Goal: Task Accomplishment & Management: Manage account settings

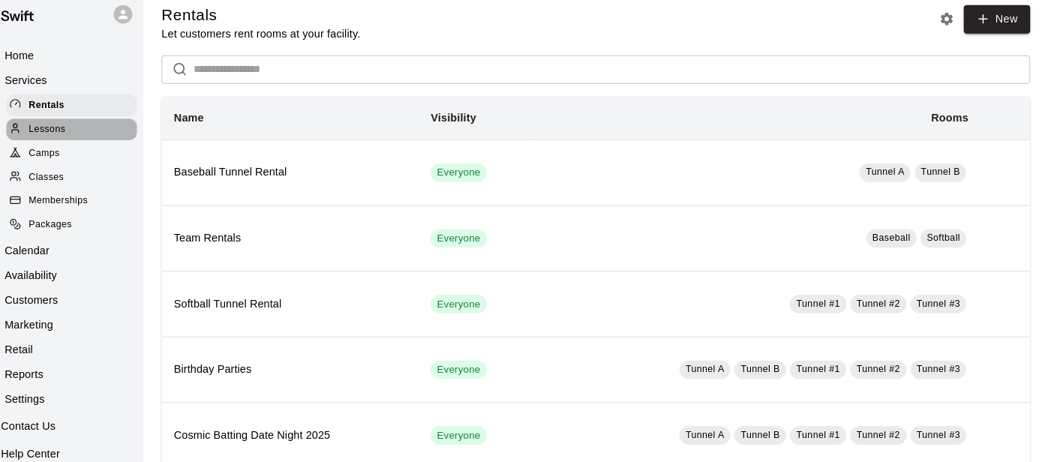
click at [98, 135] on div "Lessons" at bounding box center [99, 138] width 127 height 21
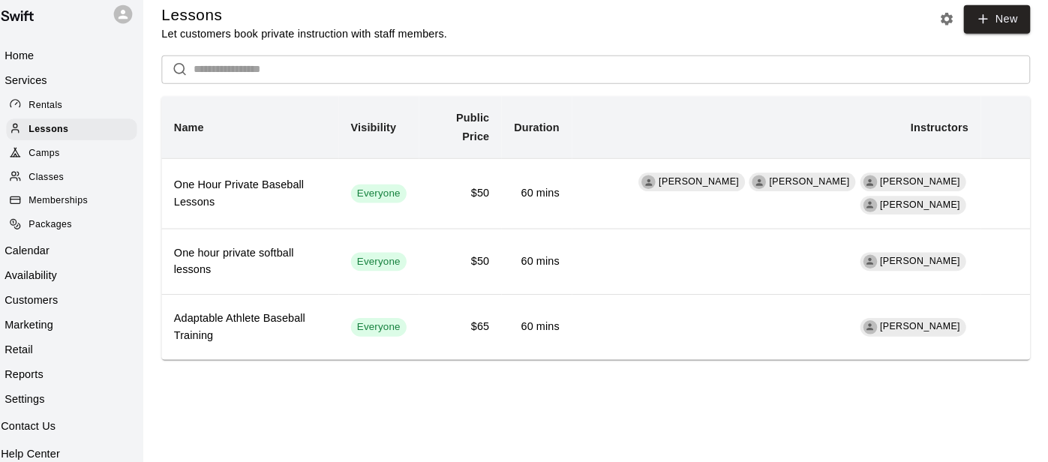
click at [100, 115] on div "Rentals" at bounding box center [99, 115] width 127 height 21
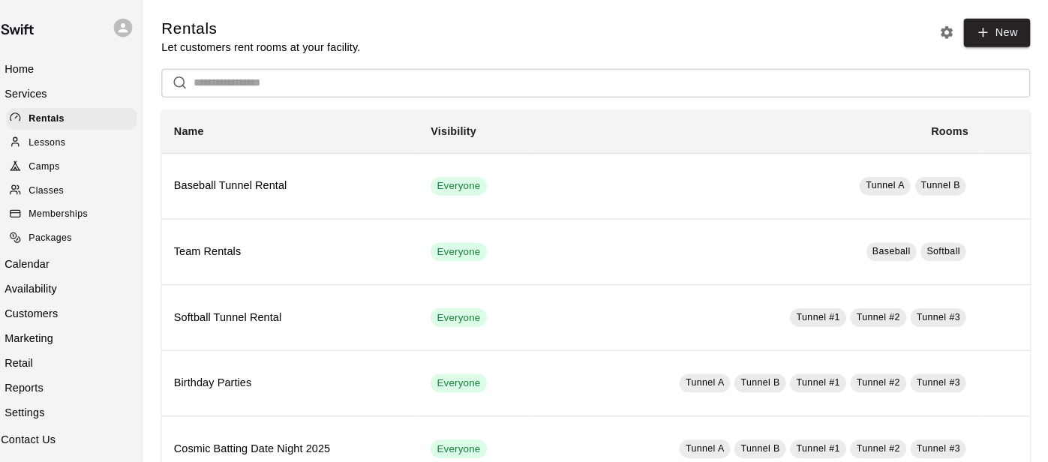
click at [69, 97] on p "Services" at bounding box center [54, 90] width 41 height 15
click at [68, 73] on div "Home" at bounding box center [84, 66] width 145 height 22
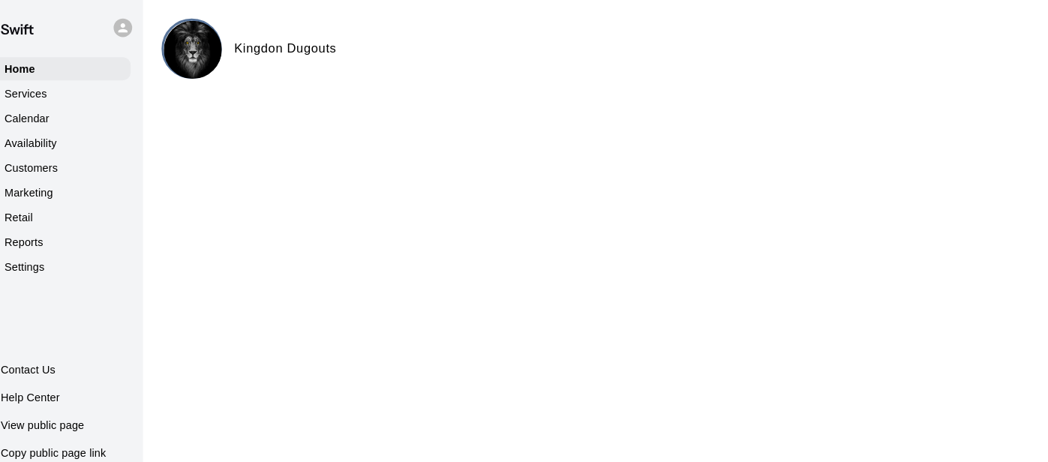
click at [64, 115] on p "Calendar" at bounding box center [55, 114] width 43 height 15
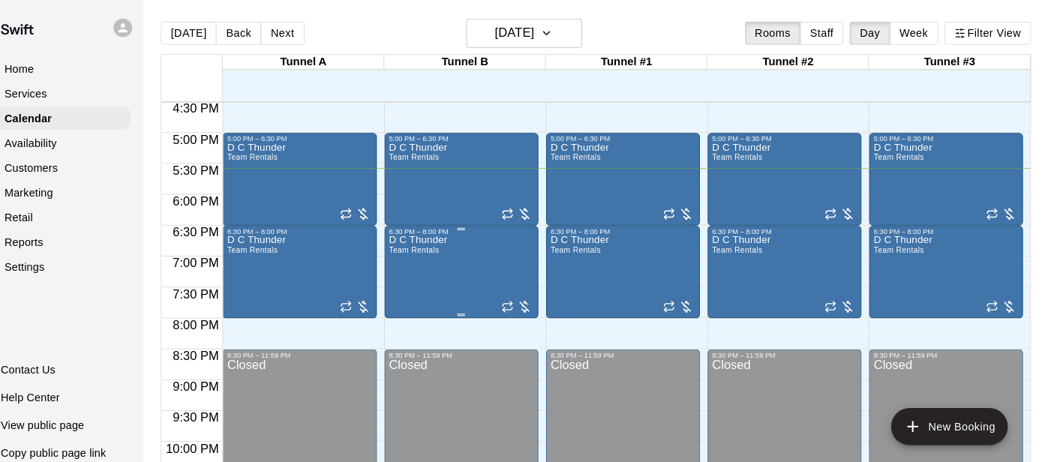
scroll to position [975, 0]
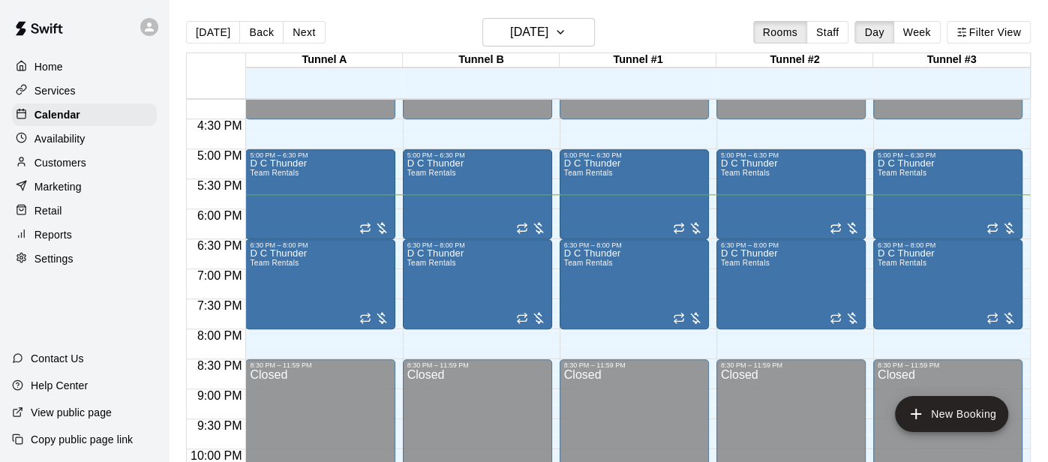
scroll to position [969, 0]
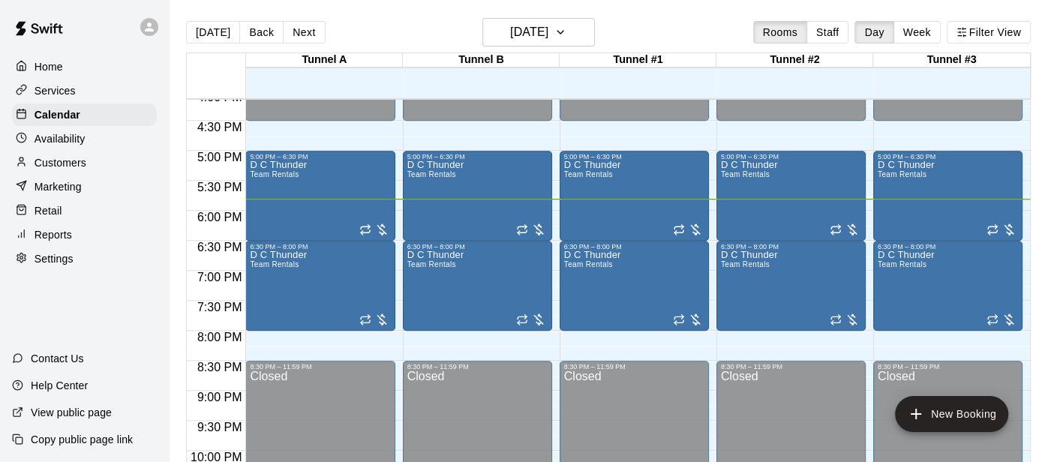
click at [58, 91] on p "Services" at bounding box center [54, 90] width 41 height 15
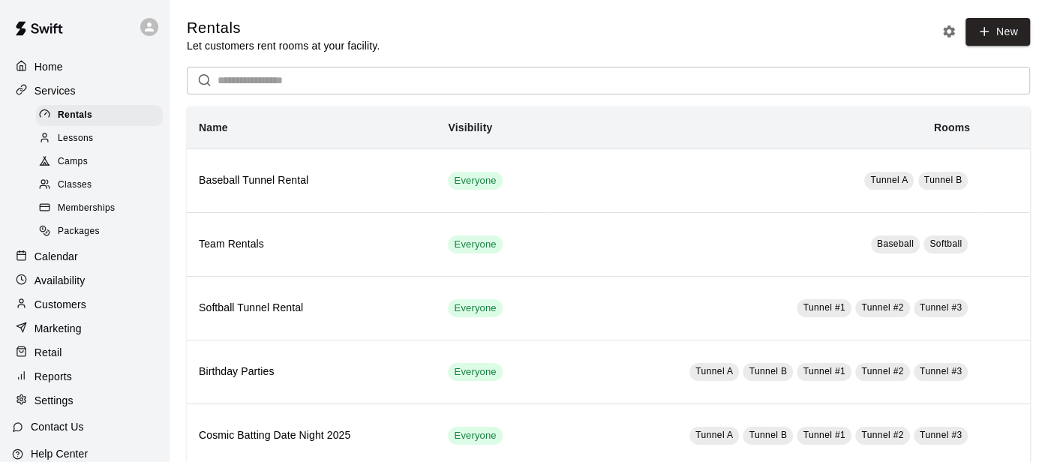
click at [70, 154] on span "Camps" at bounding box center [73, 161] width 30 height 15
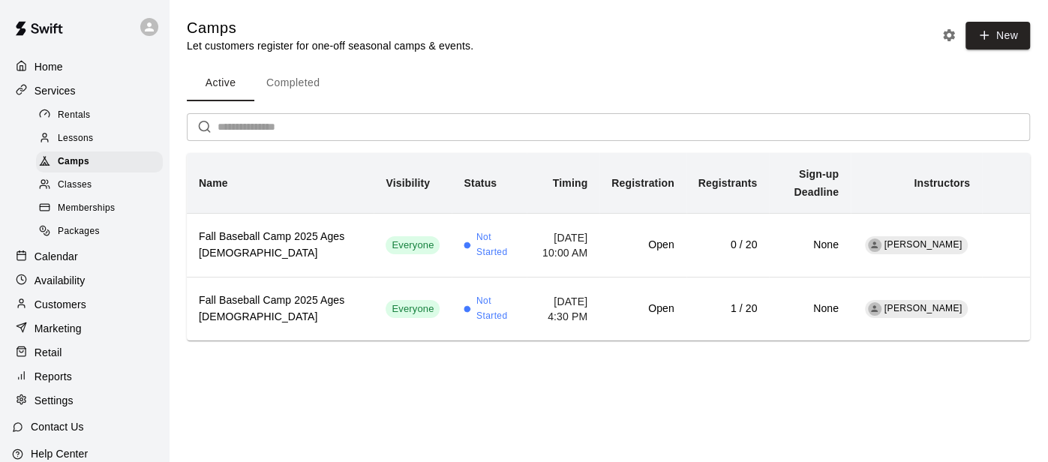
click at [41, 260] on p "Calendar" at bounding box center [55, 256] width 43 height 15
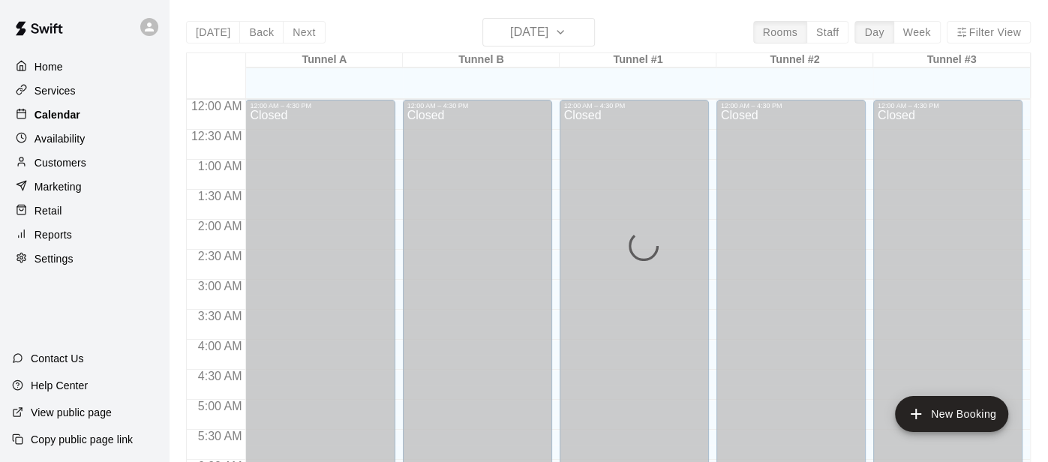
scroll to position [1014, 0]
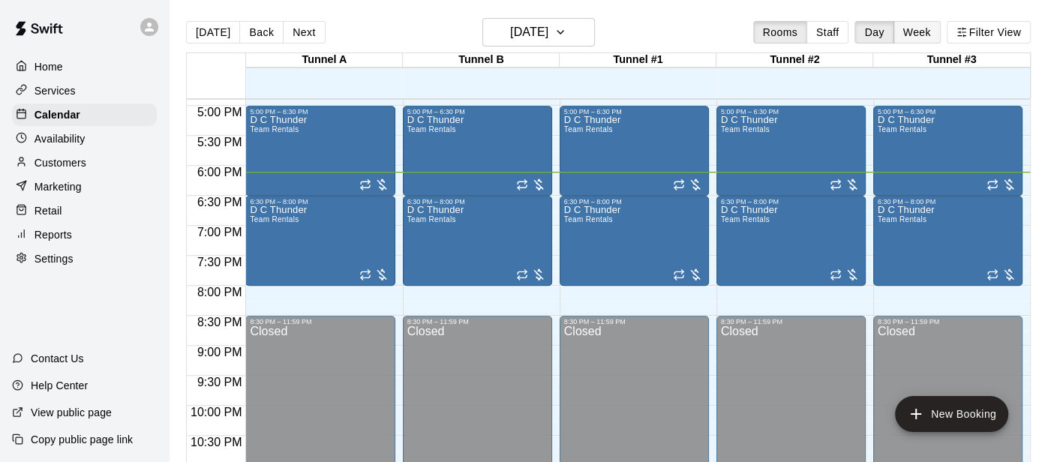
click at [930, 36] on button "Week" at bounding box center [916, 32] width 47 height 22
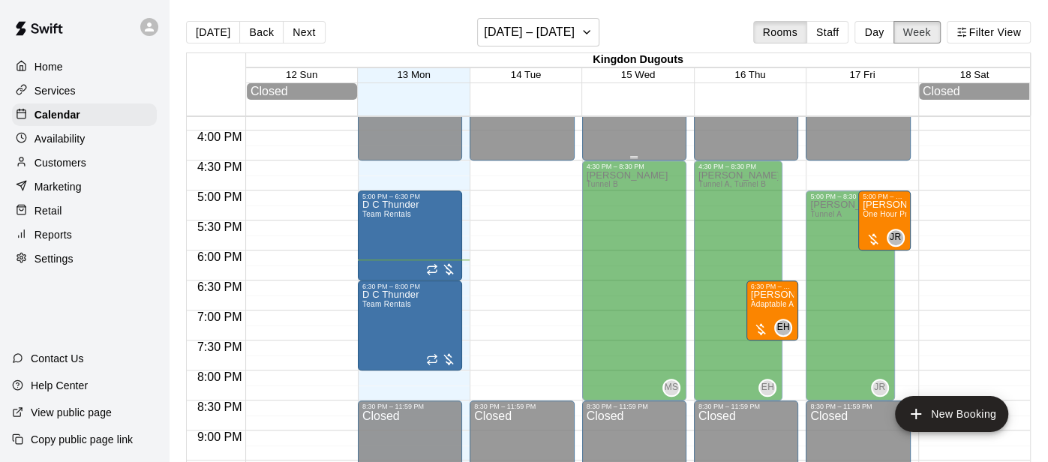
scroll to position [947, 0]
click at [295, 32] on button "Next" at bounding box center [304, 32] width 42 height 22
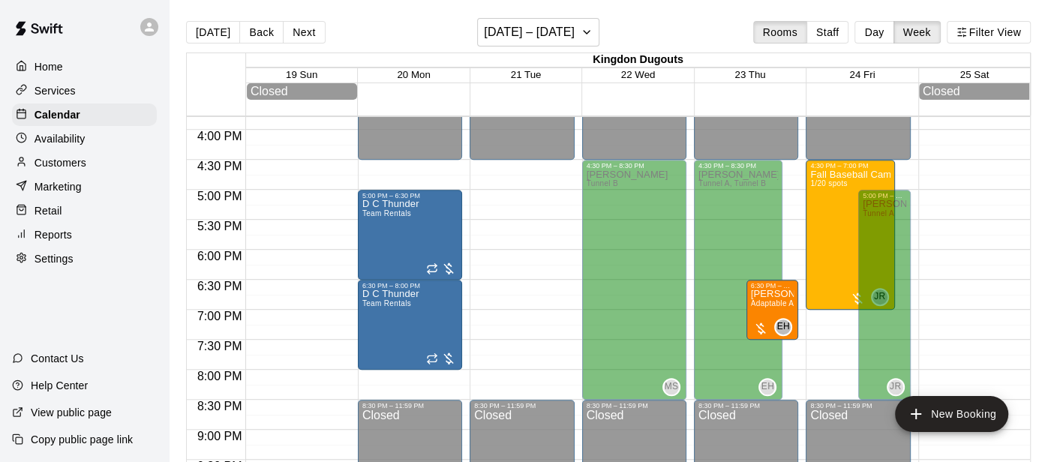
scroll to position [943, 0]
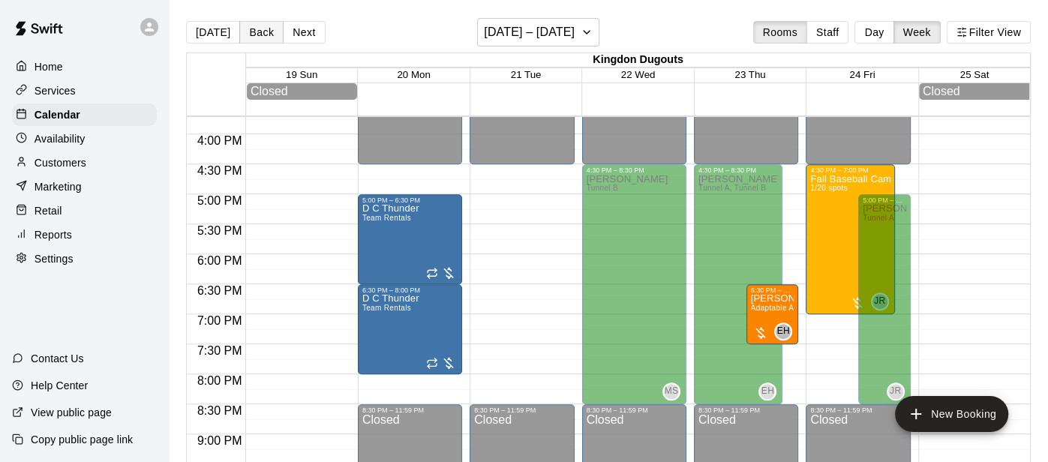
click at [264, 40] on button "Back" at bounding box center [261, 32] width 44 height 22
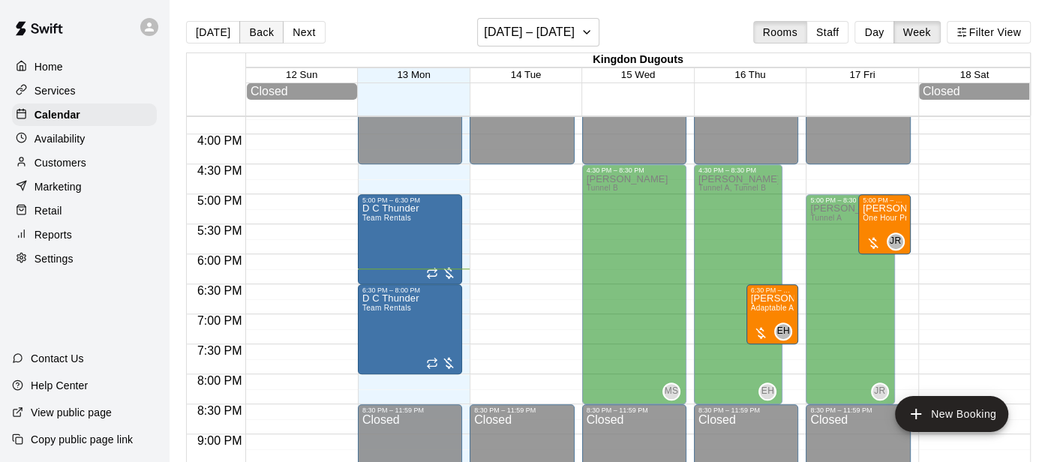
scroll to position [23, 0]
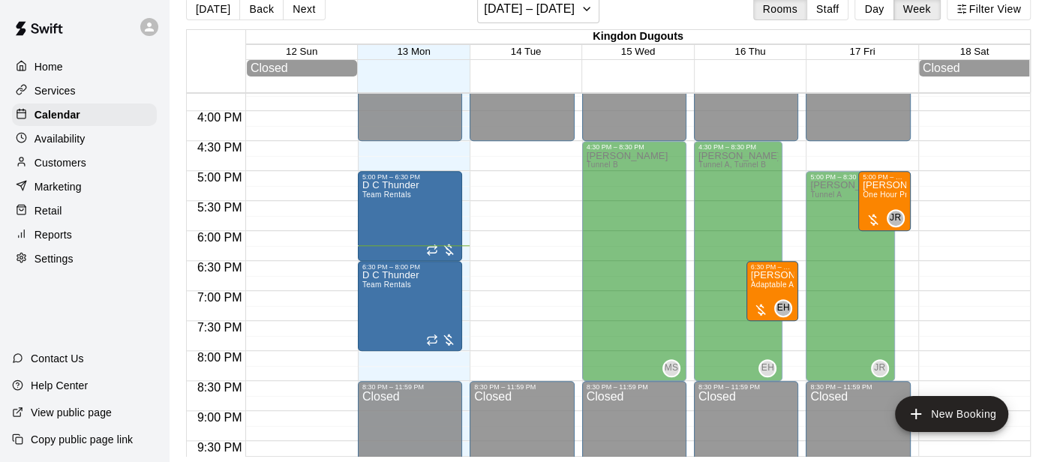
click at [51, 88] on p "Services" at bounding box center [54, 90] width 41 height 15
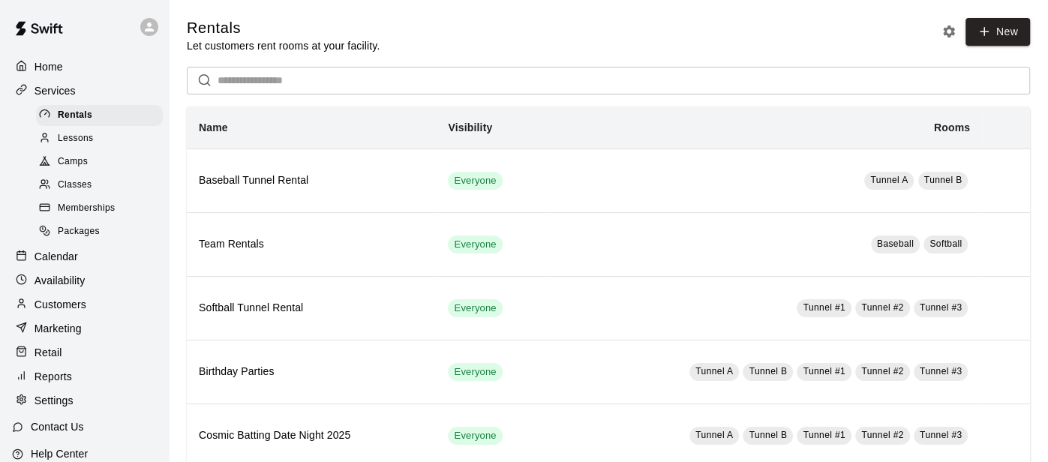
click at [64, 167] on span "Camps" at bounding box center [73, 161] width 30 height 15
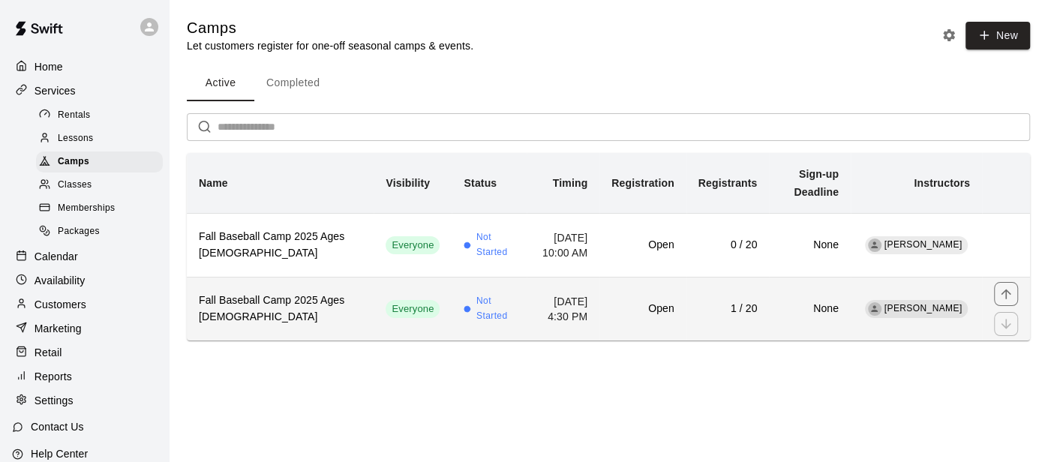
click at [546, 310] on td "October 24, 2025 at 4:30 PM" at bounding box center [562, 309] width 73 height 64
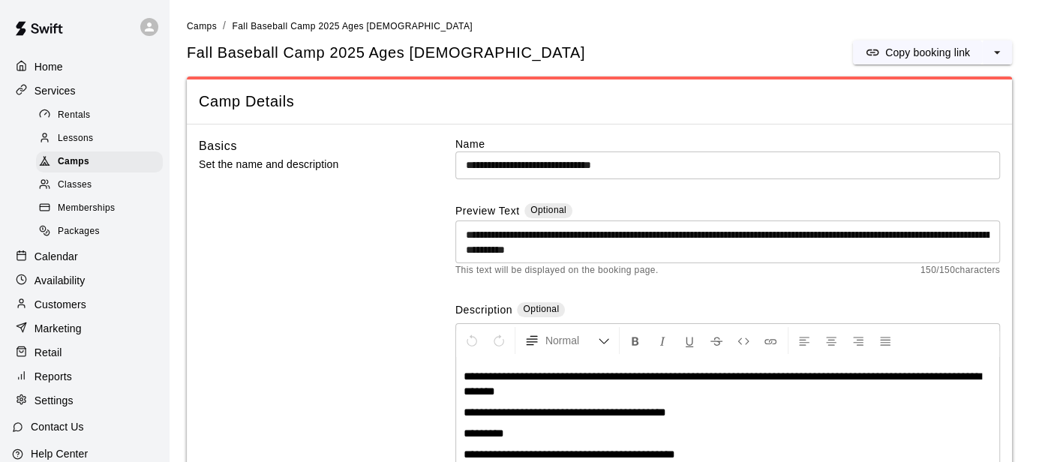
scroll to position [1500, 0]
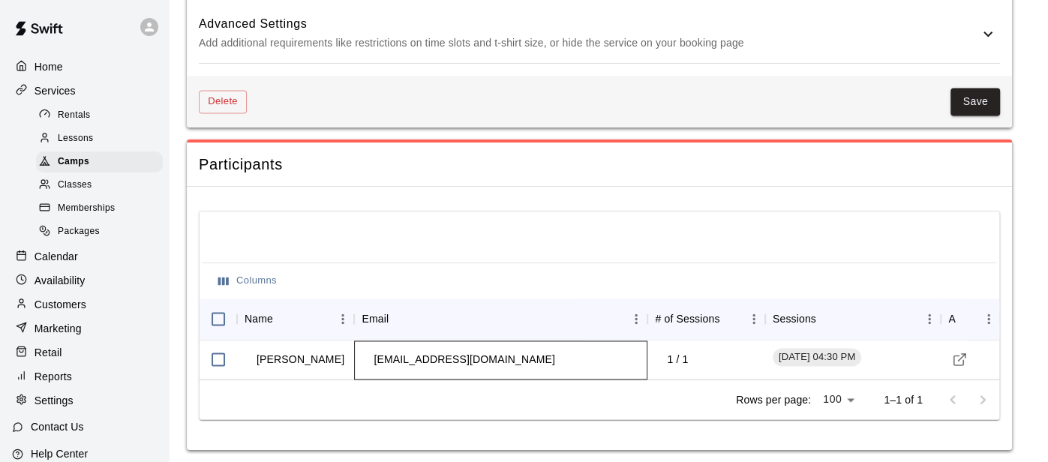
click at [598, 362] on div "kylebcollins@yahoo.com" at bounding box center [500, 359] width 293 height 39
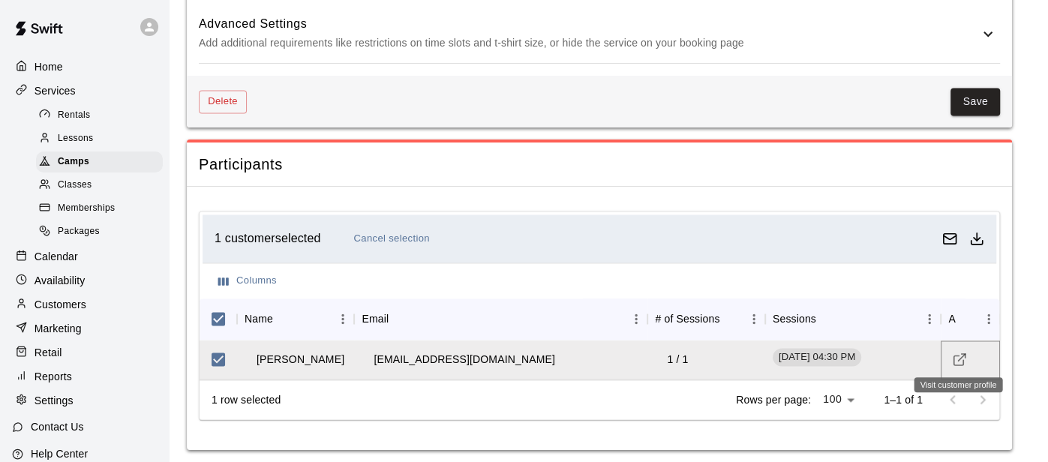
click at [964, 356] on icon "Visit customer profile" at bounding box center [959, 359] width 15 height 15
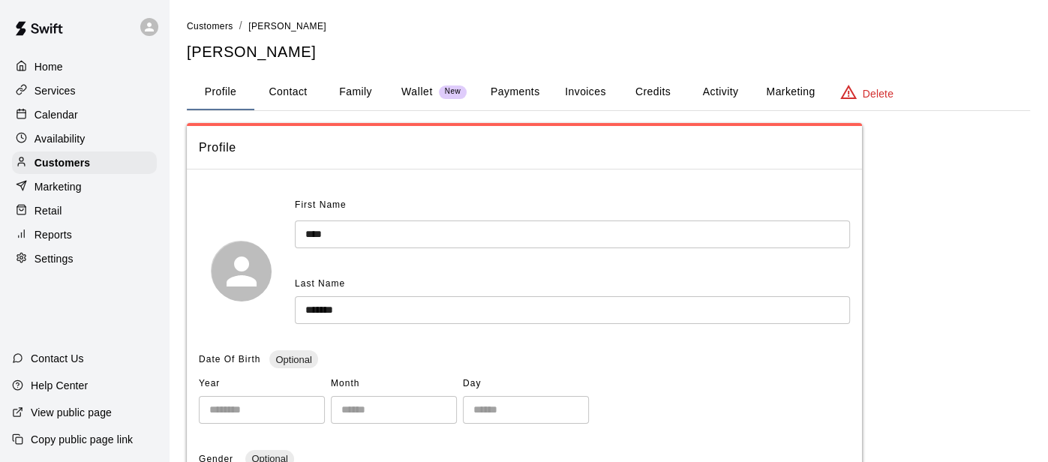
click at [445, 96] on div "New" at bounding box center [453, 91] width 28 height 13
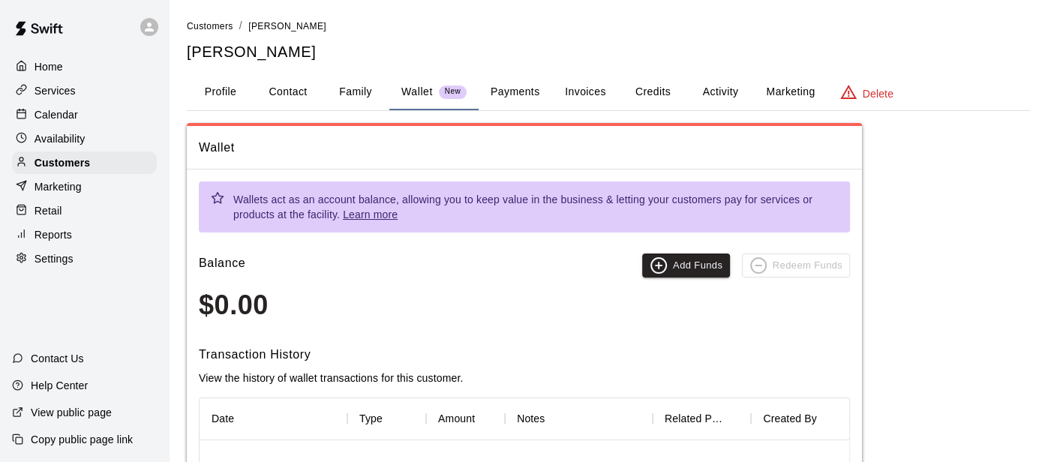
click at [49, 63] on p "Home" at bounding box center [48, 66] width 28 height 15
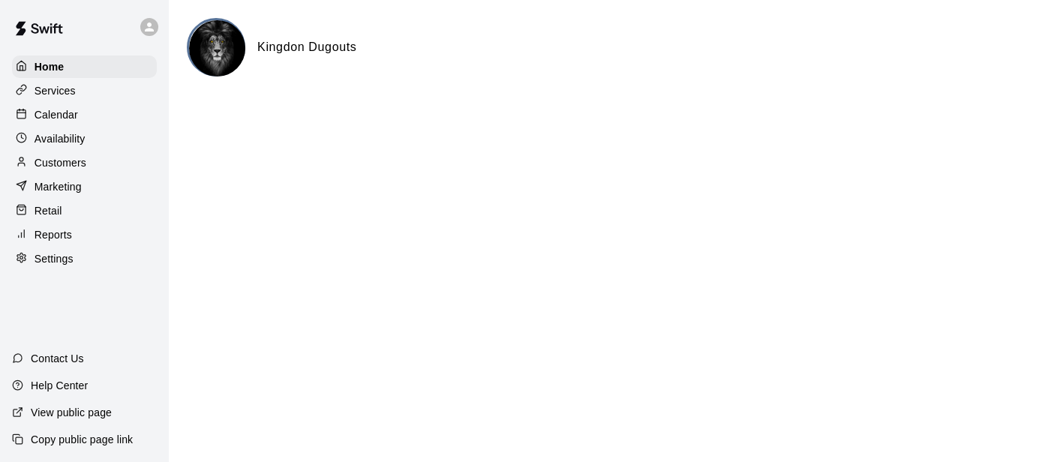
click at [55, 85] on p "Services" at bounding box center [54, 90] width 41 height 15
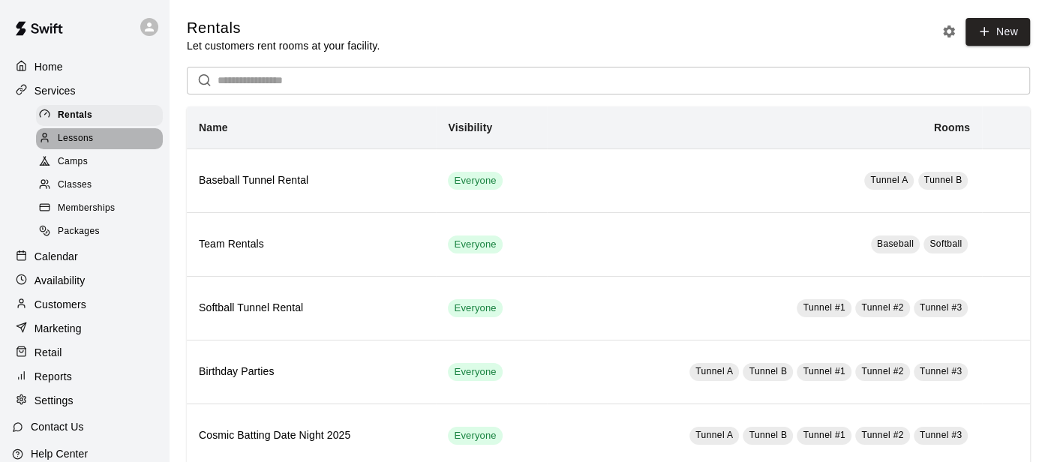
click at [76, 142] on span "Lessons" at bounding box center [76, 138] width 36 height 15
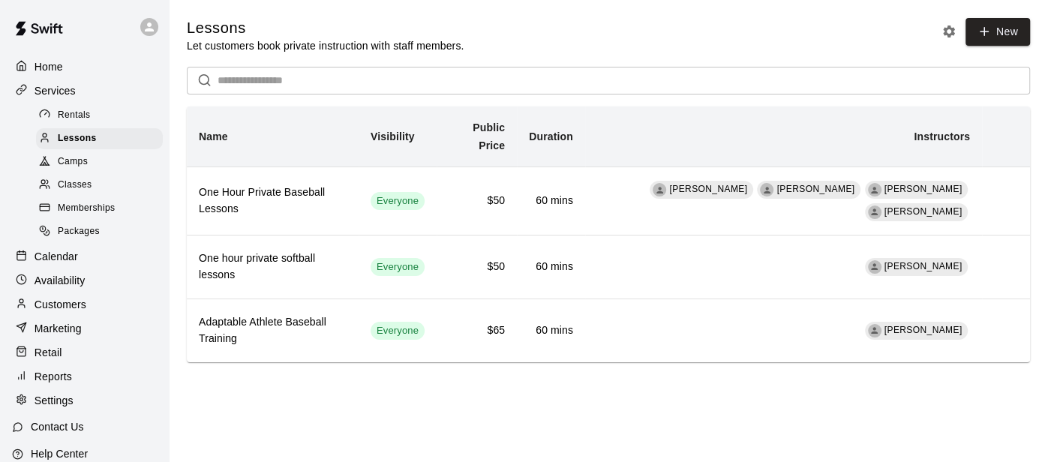
click at [76, 168] on span "Camps" at bounding box center [73, 161] width 30 height 15
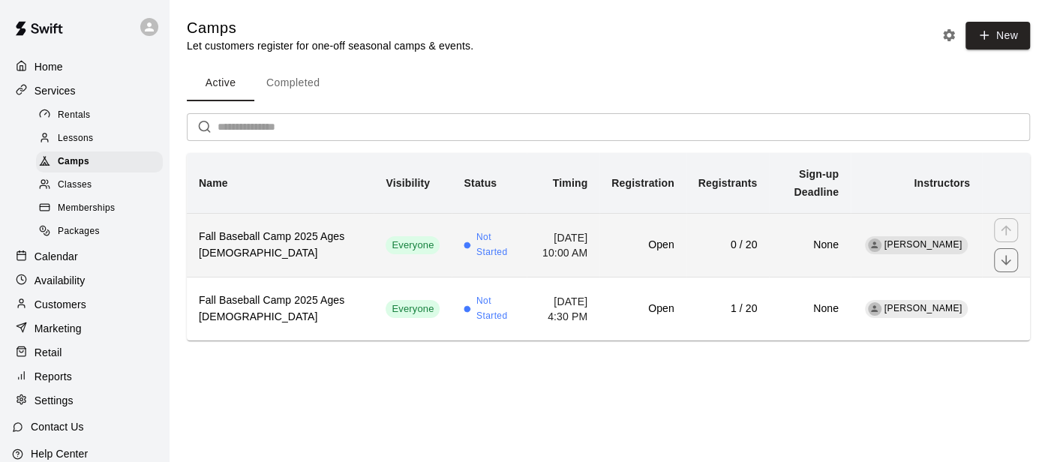
click at [526, 226] on td "[DATE] 10:00 AM" at bounding box center [562, 245] width 73 height 64
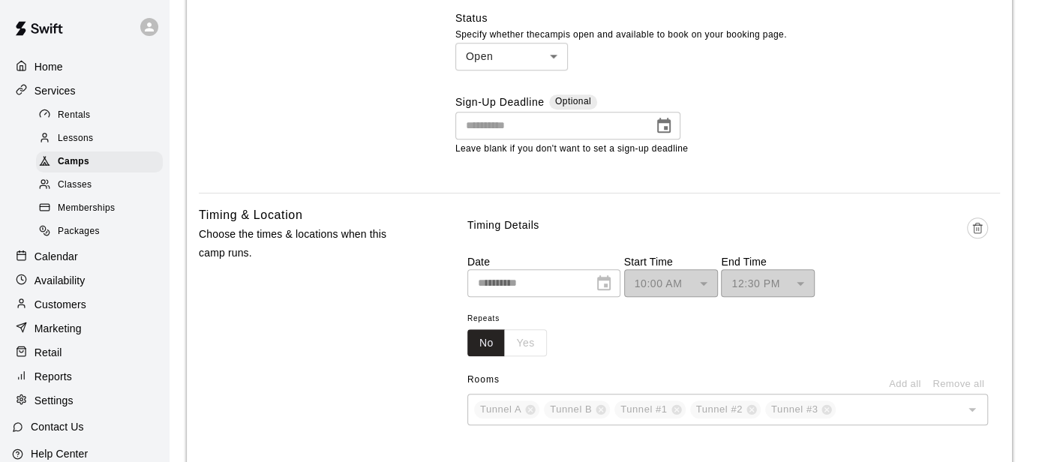
scroll to position [790, 0]
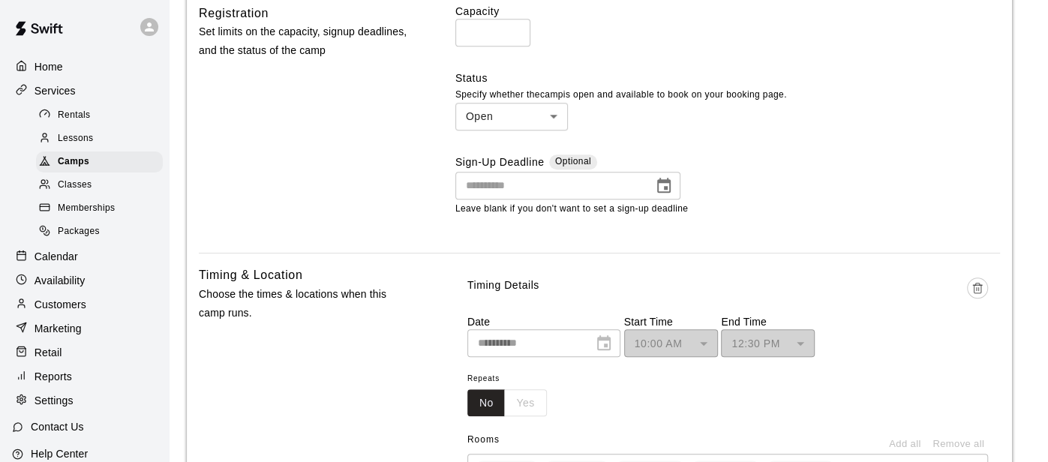
click at [556, 112] on body "**********" at bounding box center [524, 175] width 1048 height 1930
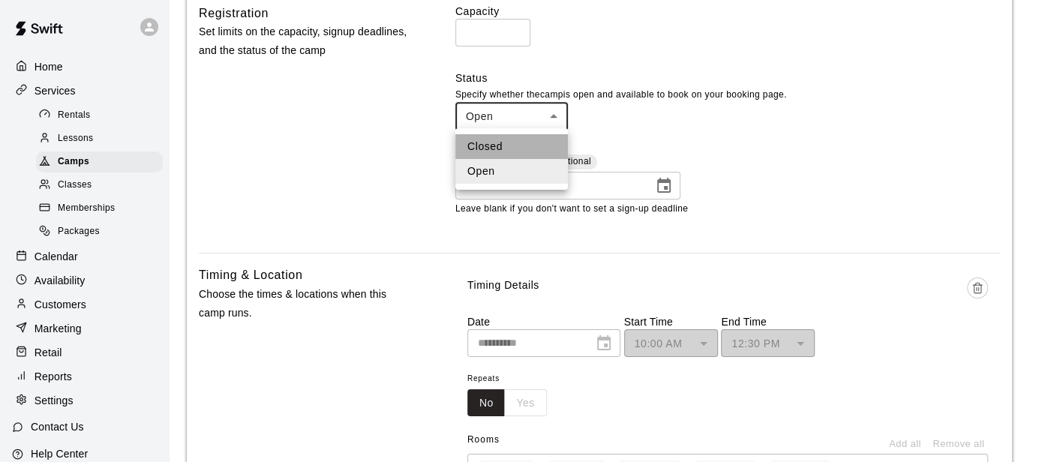
click at [513, 142] on li "Closed" at bounding box center [511, 146] width 112 height 25
type input "******"
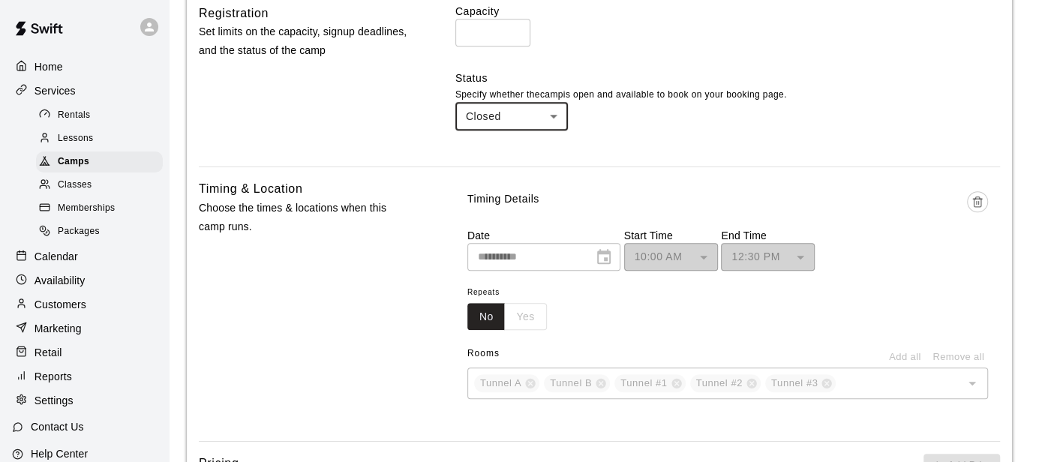
scroll to position [1375, 0]
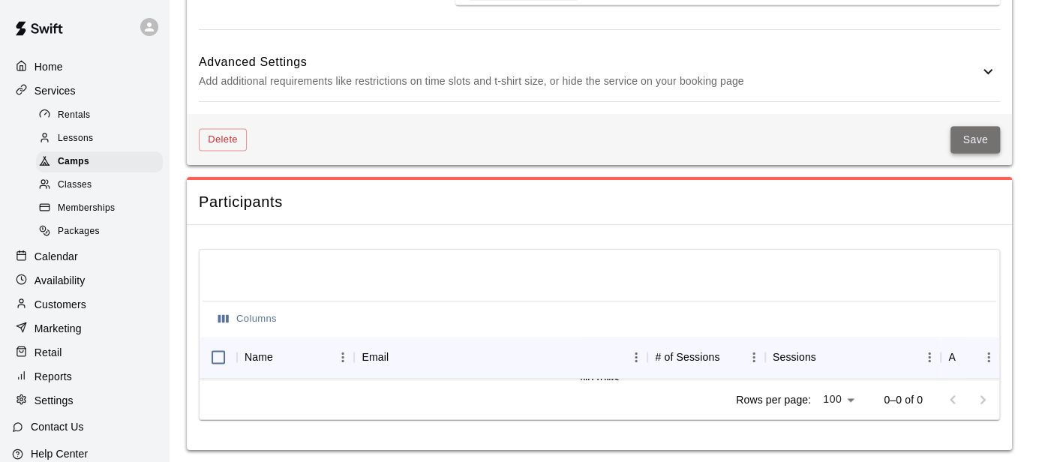
click at [985, 142] on button "Save" at bounding box center [974, 140] width 49 height 28
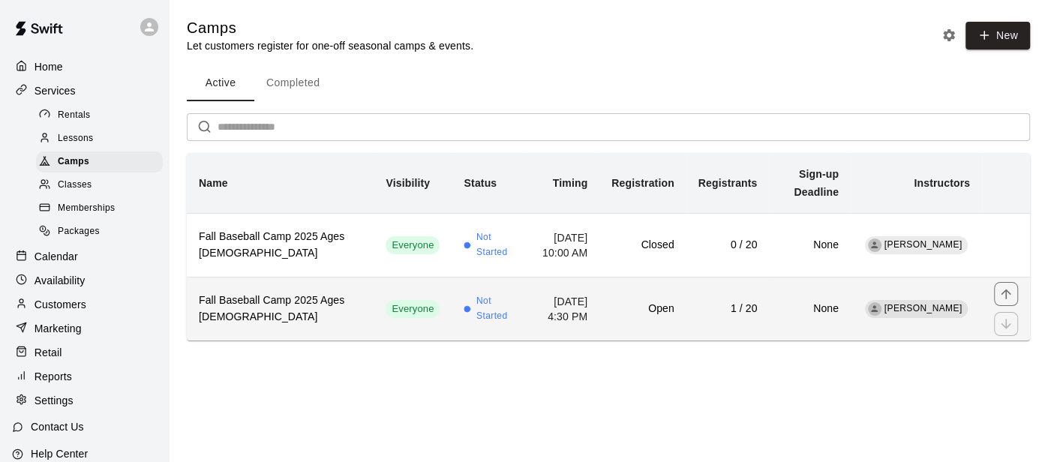
click at [542, 285] on td "October 24, 2025 at 4:30 PM" at bounding box center [562, 309] width 73 height 64
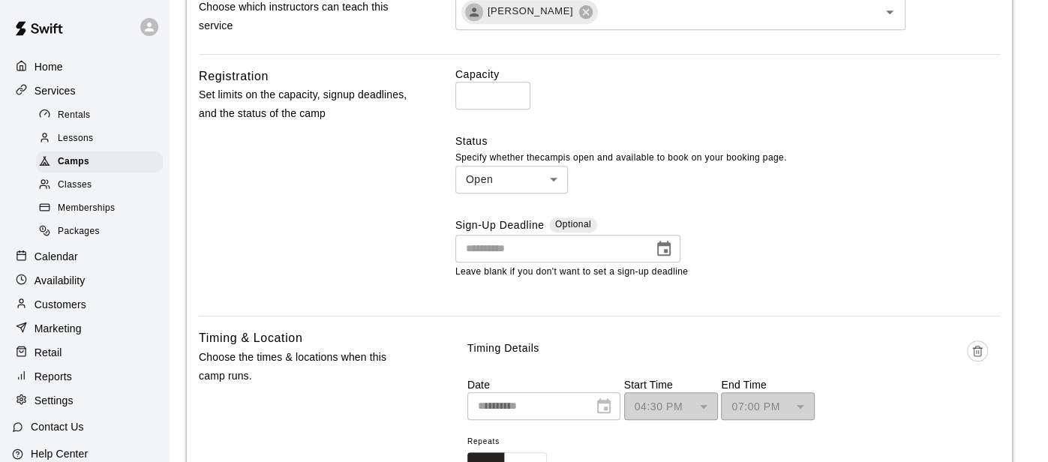
scroll to position [728, 0]
click at [555, 181] on body "**********" at bounding box center [524, 256] width 1048 height 1968
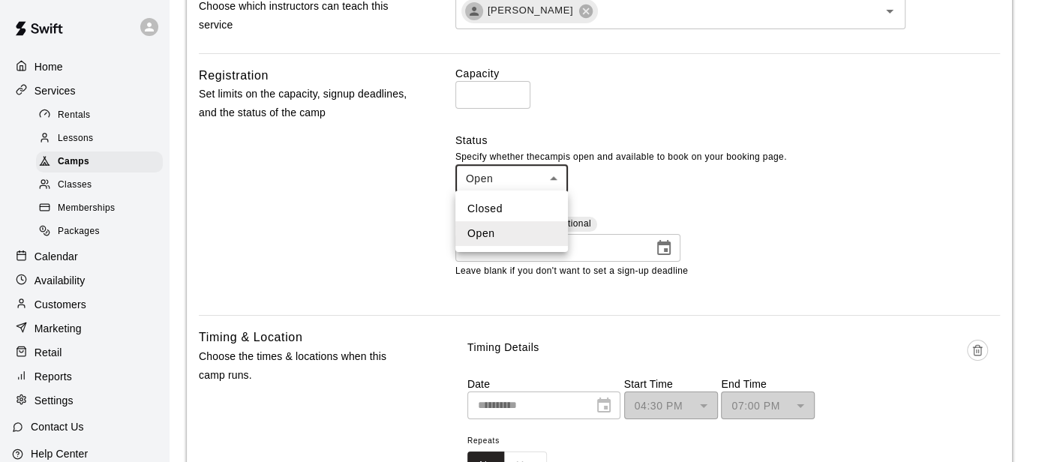
click at [493, 214] on li "Closed" at bounding box center [511, 208] width 112 height 25
type input "******"
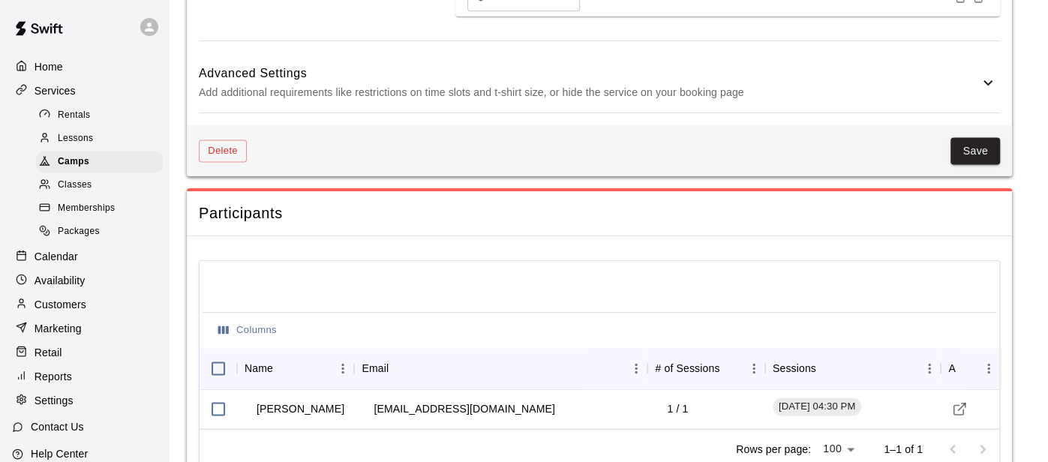
scroll to position [1414, 0]
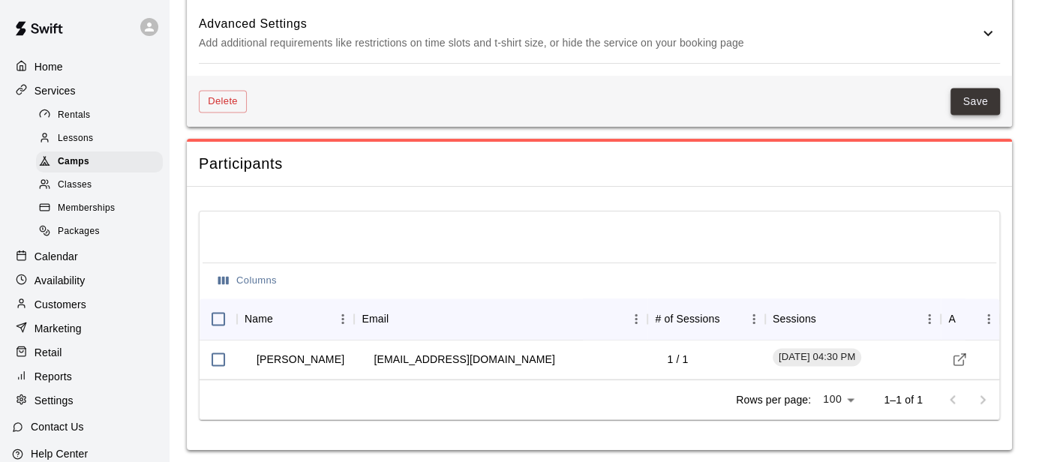
click at [985, 99] on button "Save" at bounding box center [974, 102] width 49 height 28
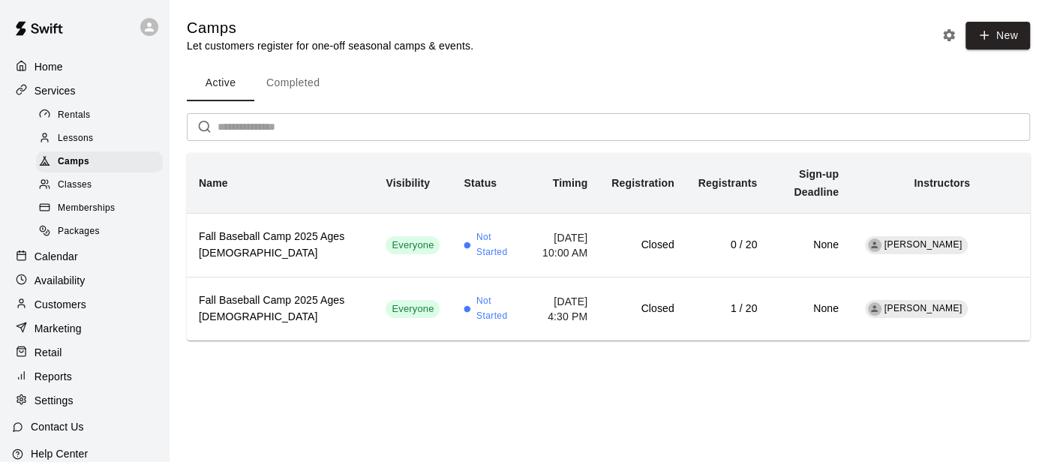
click at [66, 61] on div "Home" at bounding box center [84, 66] width 145 height 22
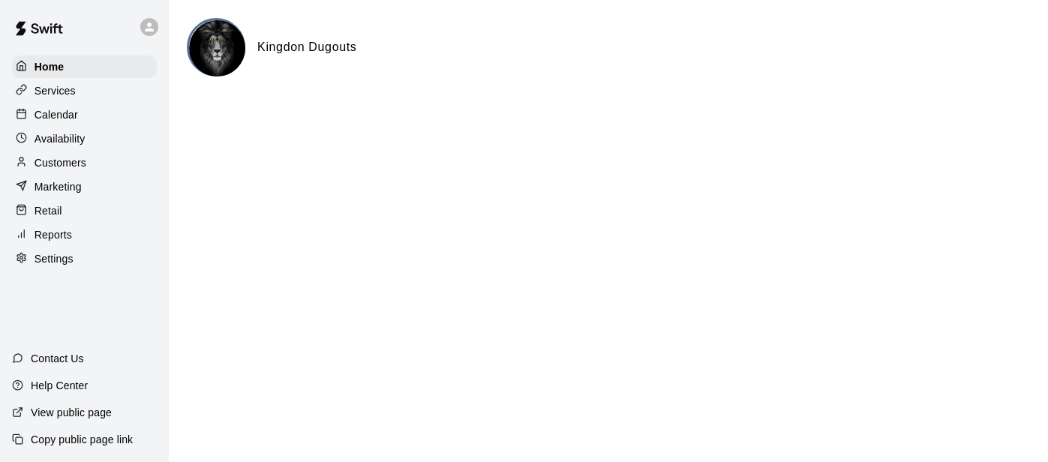
click at [52, 91] on p "Services" at bounding box center [54, 90] width 41 height 15
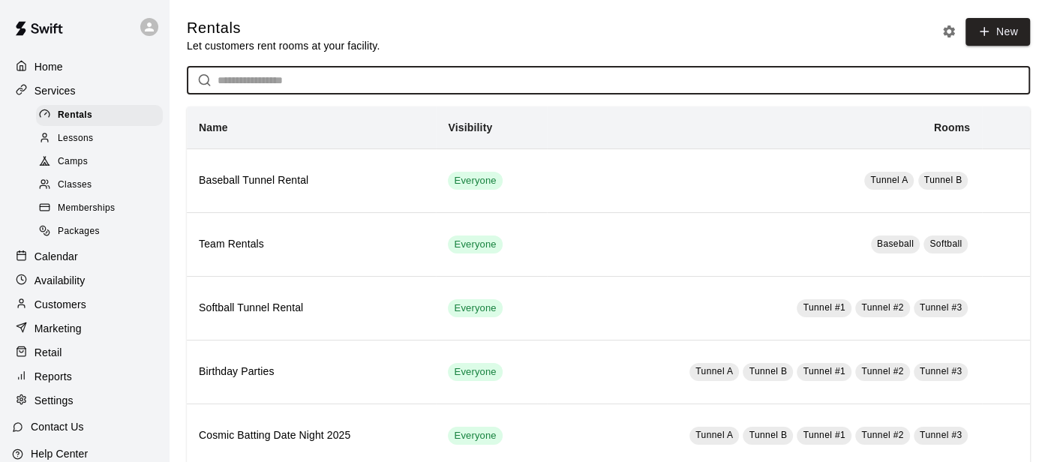
click at [255, 87] on input "text" at bounding box center [623, 81] width 812 height 28
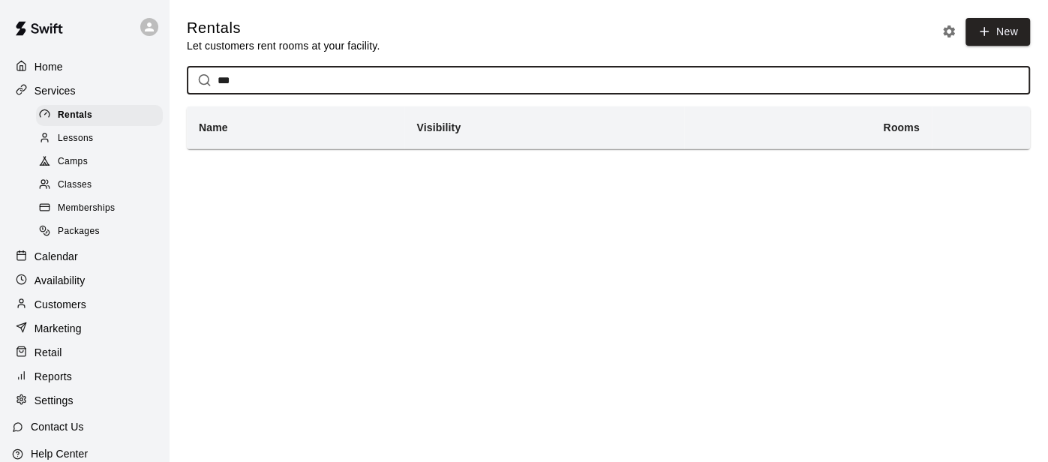
type input "****"
click at [382, 87] on input "**********" at bounding box center [623, 81] width 812 height 28
type input "*"
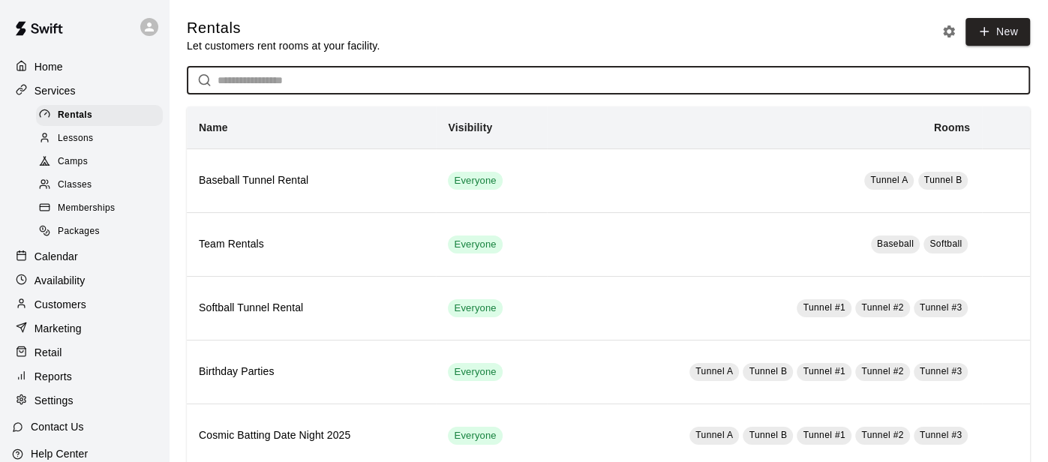
scroll to position [67, 0]
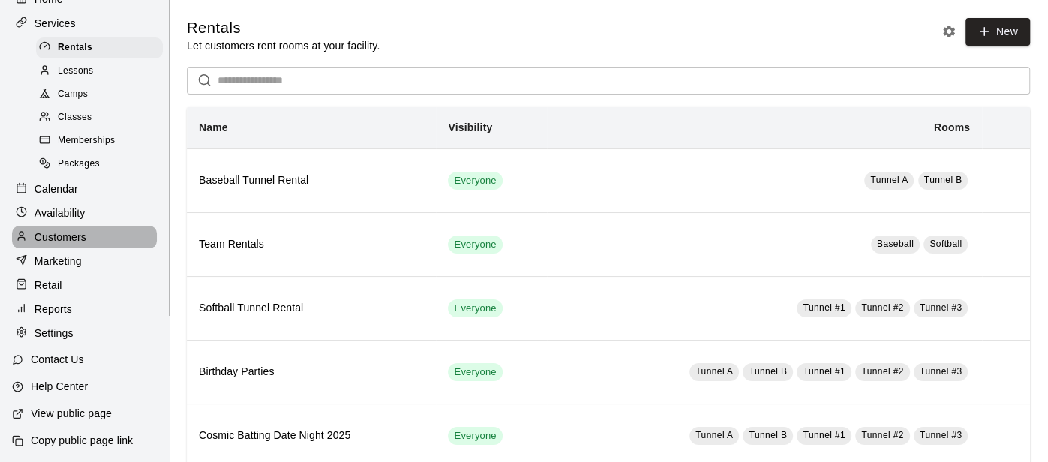
click at [42, 240] on p "Customers" at bounding box center [60, 236] width 52 height 15
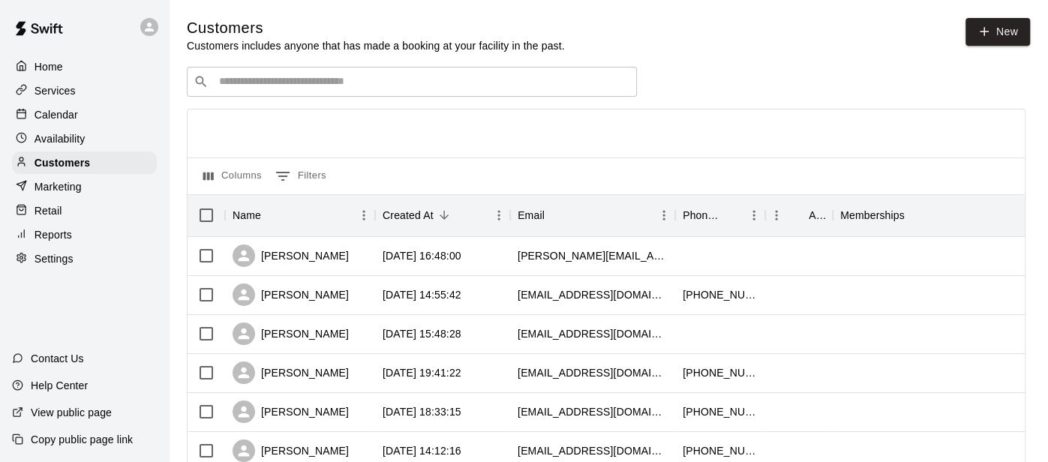
click at [257, 82] on input "Search customers by name or email" at bounding box center [421, 81] width 415 height 15
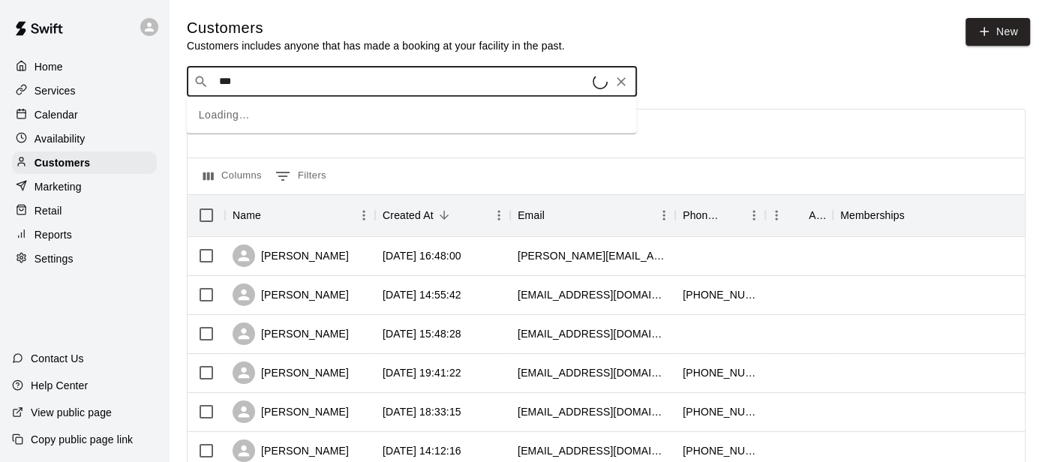
type input "****"
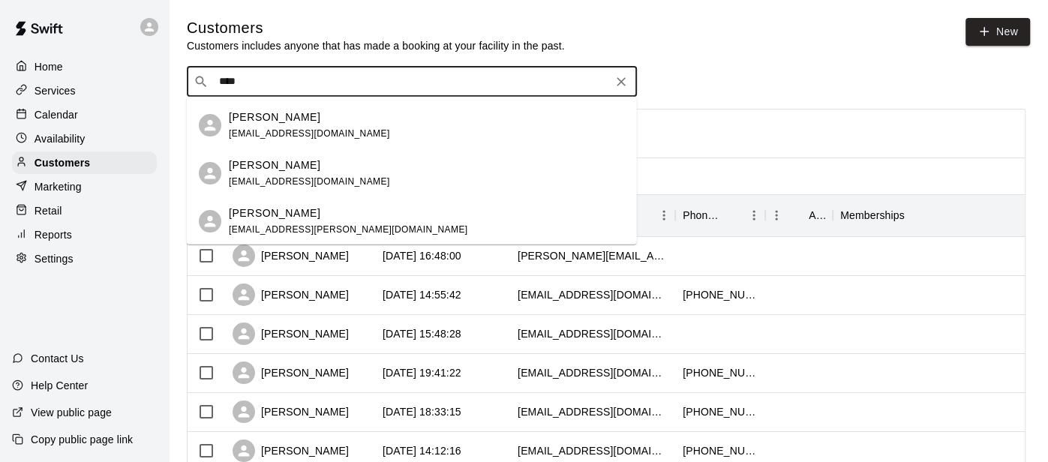
scroll to position [91, 0]
click at [311, 178] on span "[EMAIL_ADDRESS][DOMAIN_NAME]" at bounding box center [309, 180] width 161 height 10
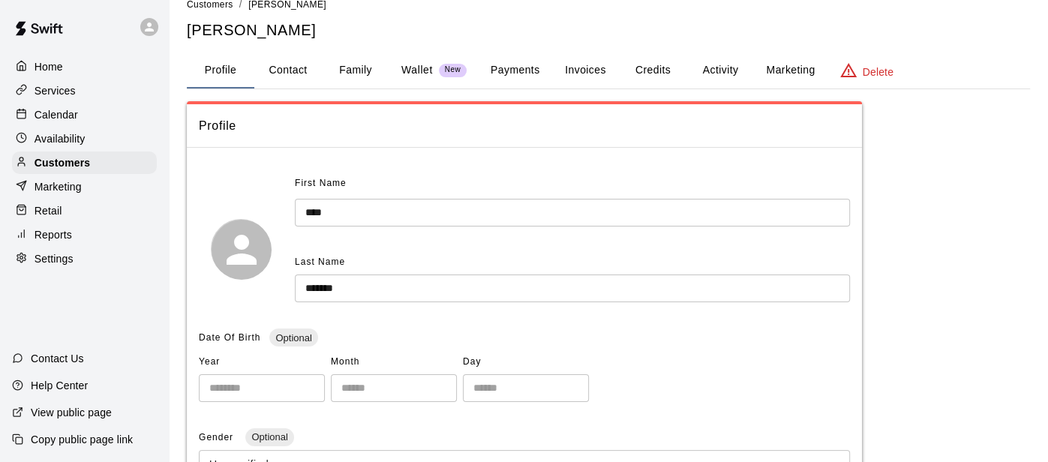
scroll to position [18, 0]
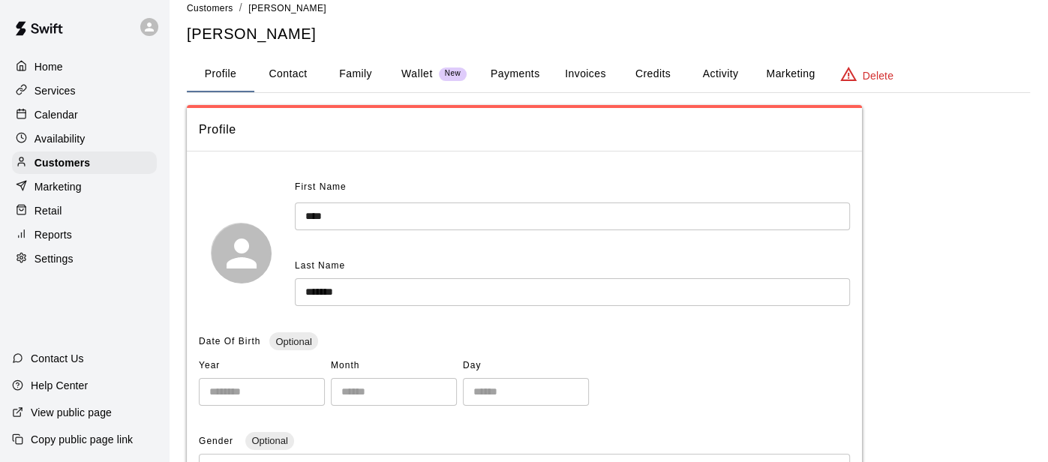
click at [297, 74] on button "Contact" at bounding box center [287, 74] width 67 height 36
select select "**"
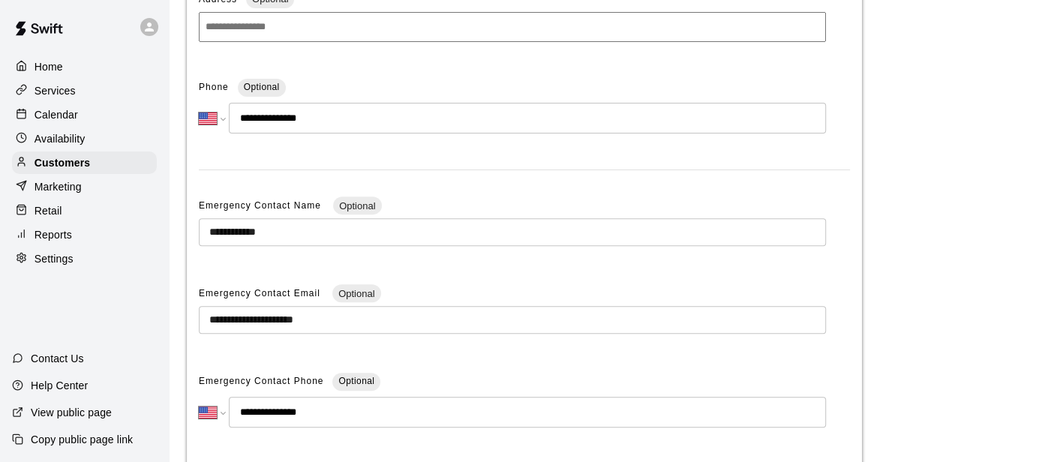
scroll to position [0, 0]
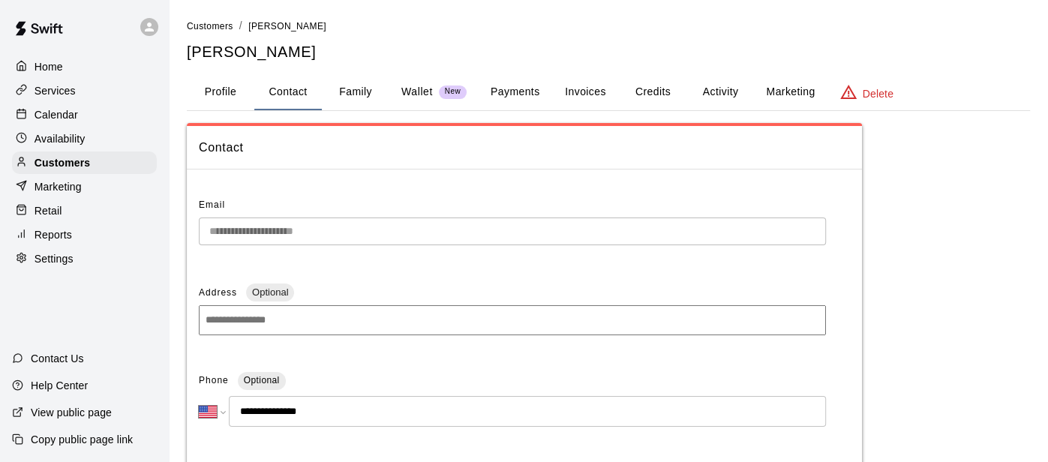
click at [200, 89] on button "Profile" at bounding box center [220, 92] width 67 height 36
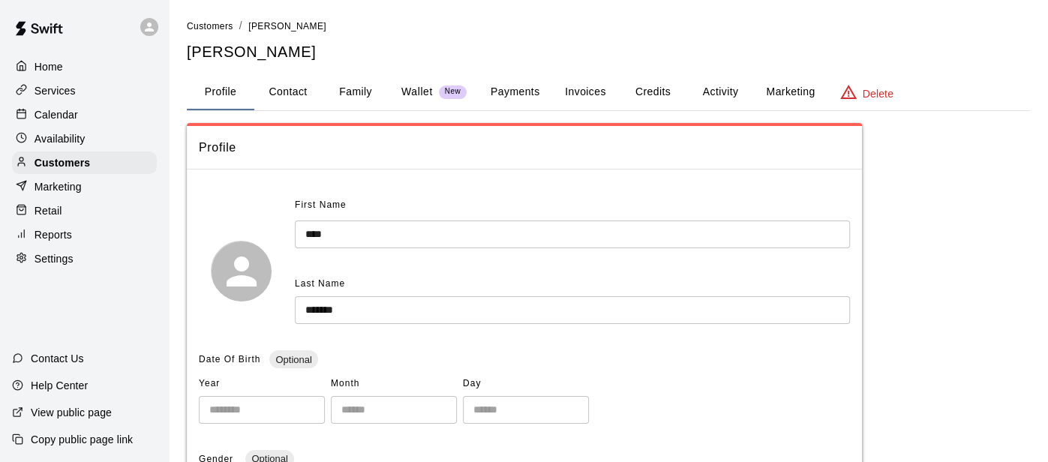
click at [82, 65] on div "Home" at bounding box center [84, 66] width 145 height 22
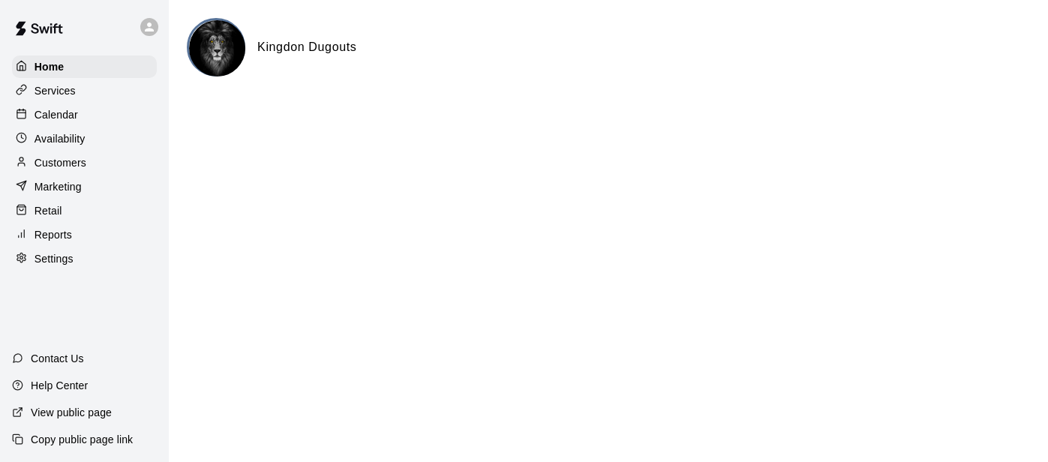
click at [84, 94] on div "Services" at bounding box center [84, 90] width 145 height 22
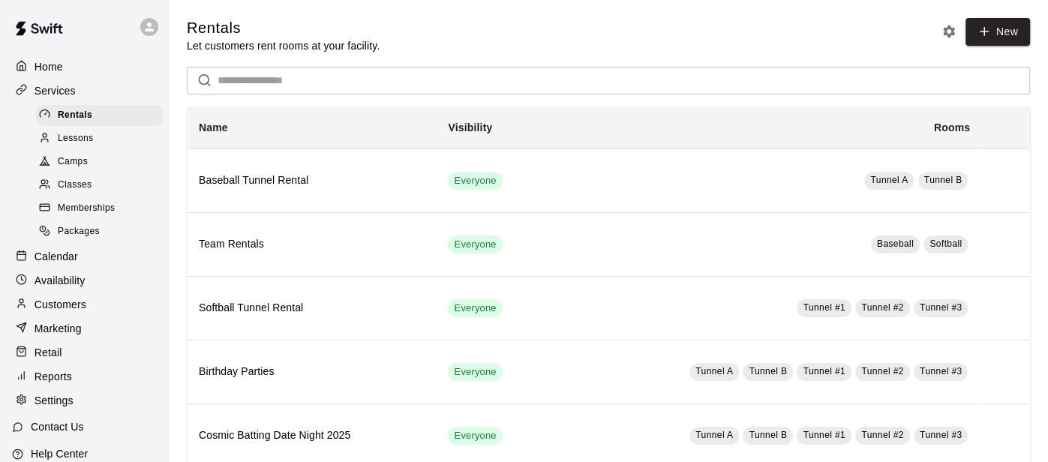
click at [47, 73] on p "Home" at bounding box center [48, 66] width 28 height 15
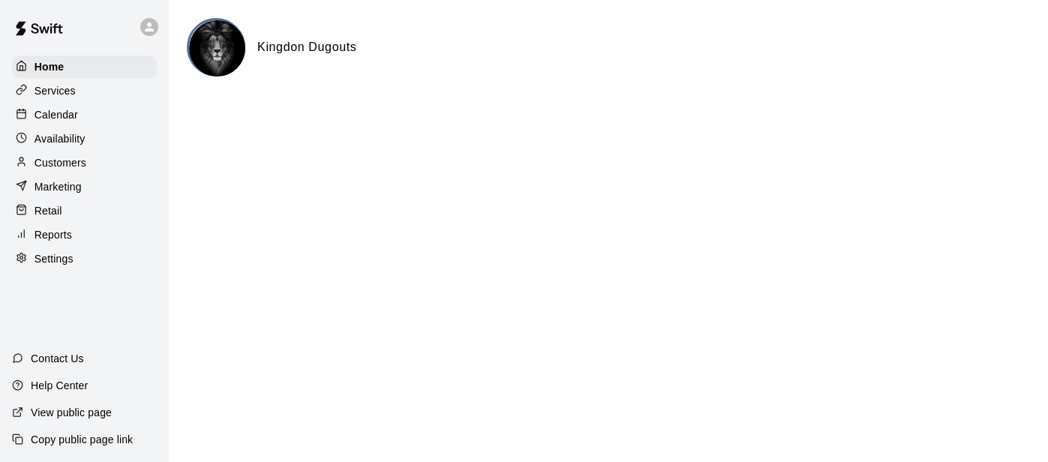
click at [47, 118] on p "Calendar" at bounding box center [55, 114] width 43 height 15
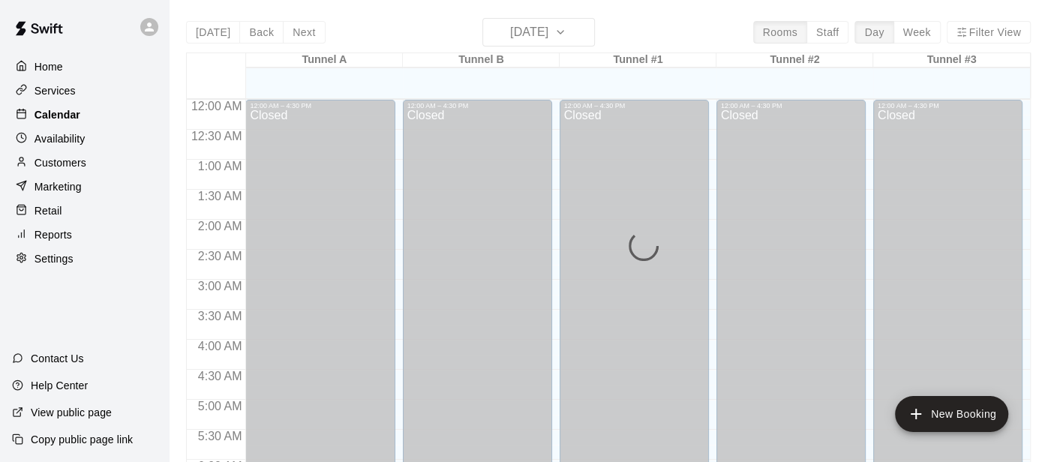
scroll to position [1014, 0]
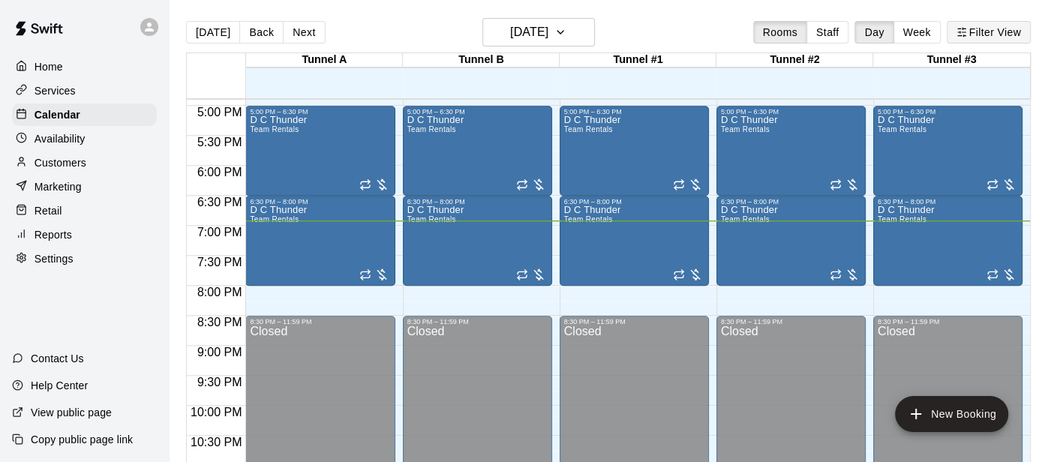
click at [957, 36] on line "button" at bounding box center [959, 36] width 4 height 0
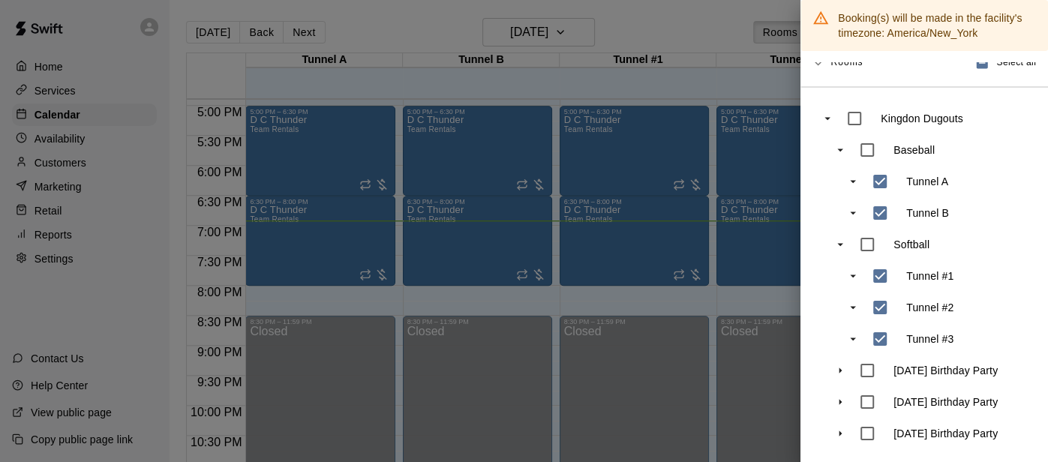
scroll to position [0, 0]
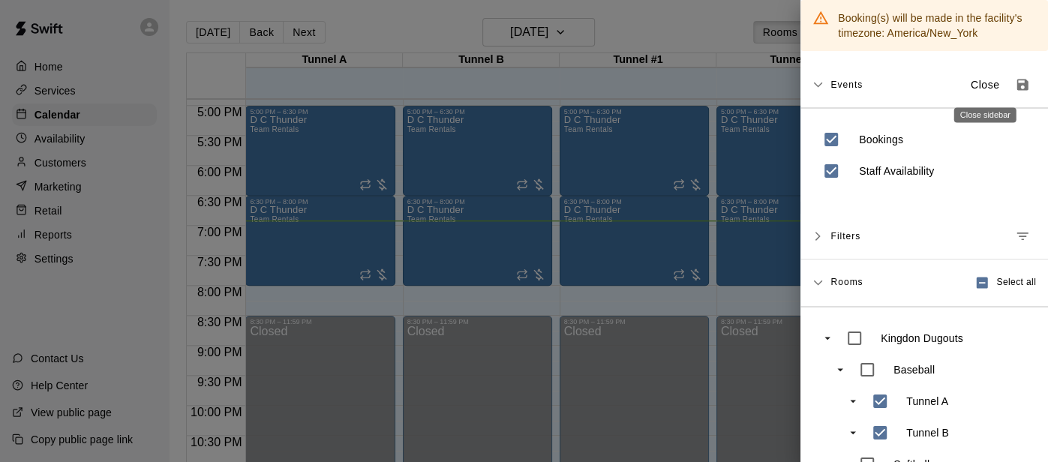
click at [997, 77] on p "Close" at bounding box center [984, 85] width 29 height 16
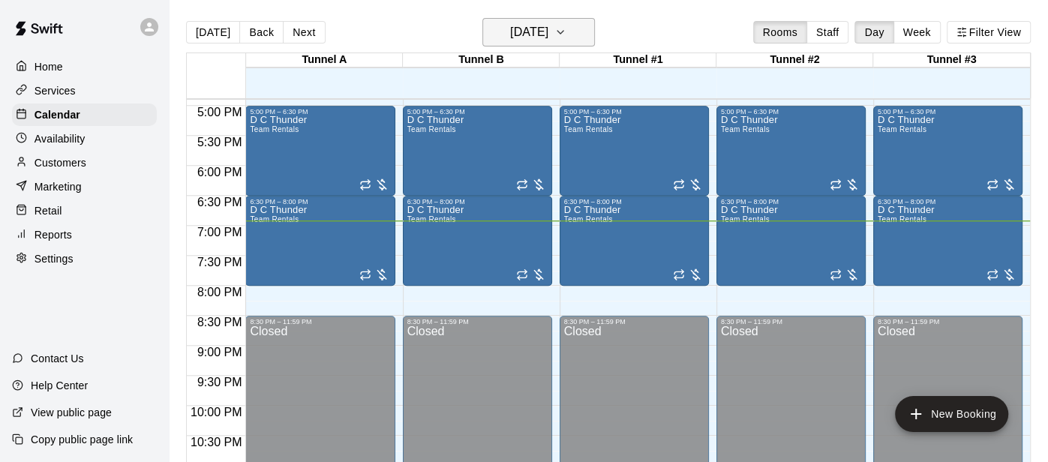
click at [566, 30] on icon "button" at bounding box center [560, 32] width 12 height 18
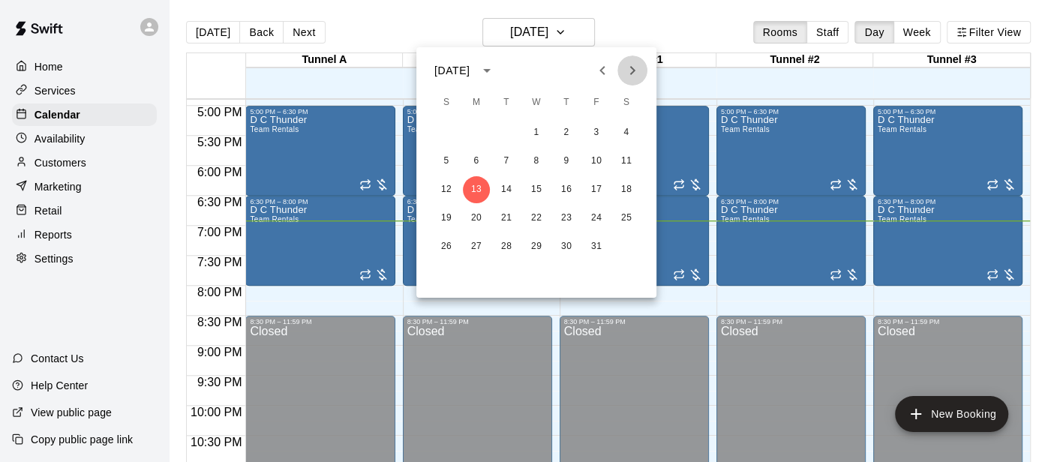
click at [633, 77] on icon "Next month" at bounding box center [632, 70] width 18 height 18
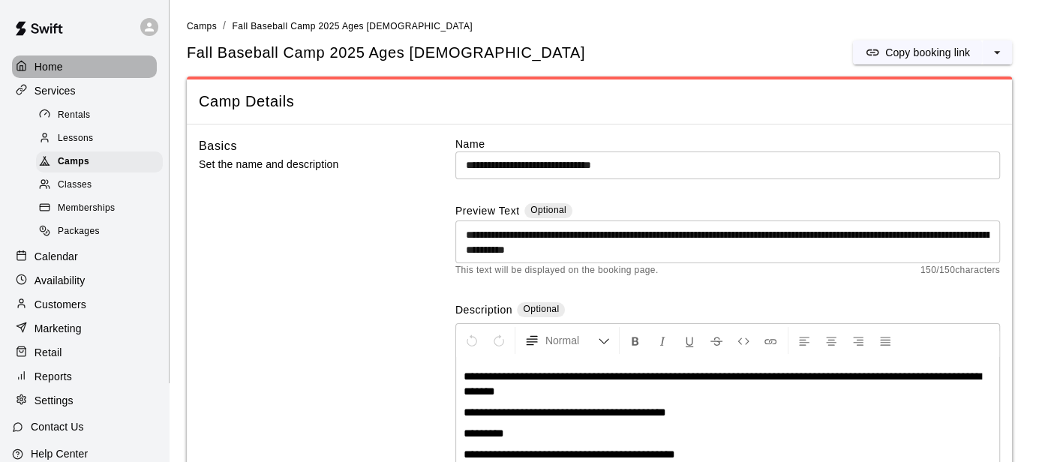
click at [49, 63] on p "Home" at bounding box center [48, 66] width 28 height 15
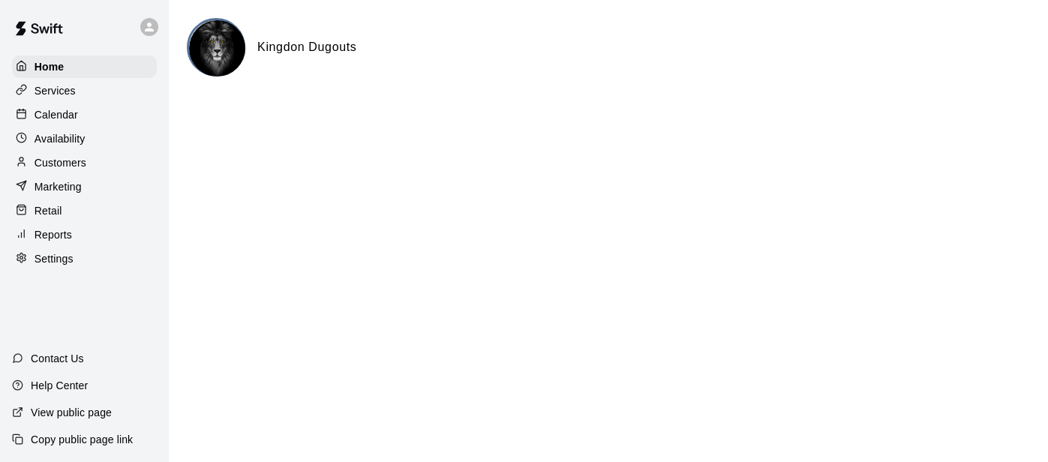
click at [64, 114] on p "Calendar" at bounding box center [55, 114] width 43 height 15
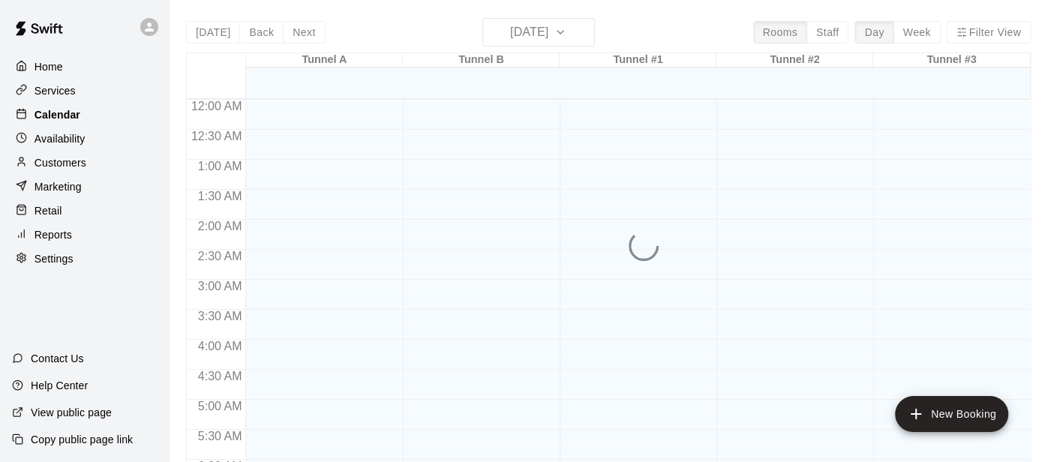
scroll to position [1014, 0]
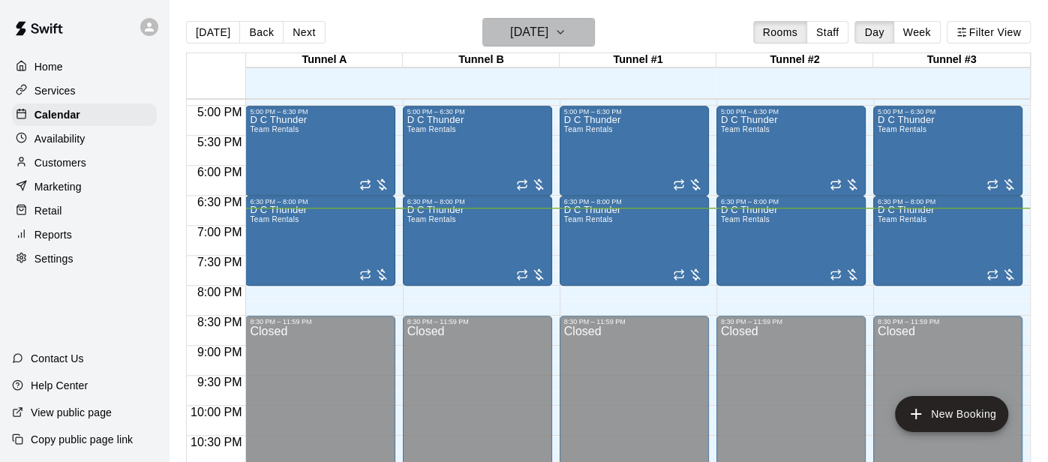
click at [566, 34] on icon "button" at bounding box center [560, 32] width 12 height 18
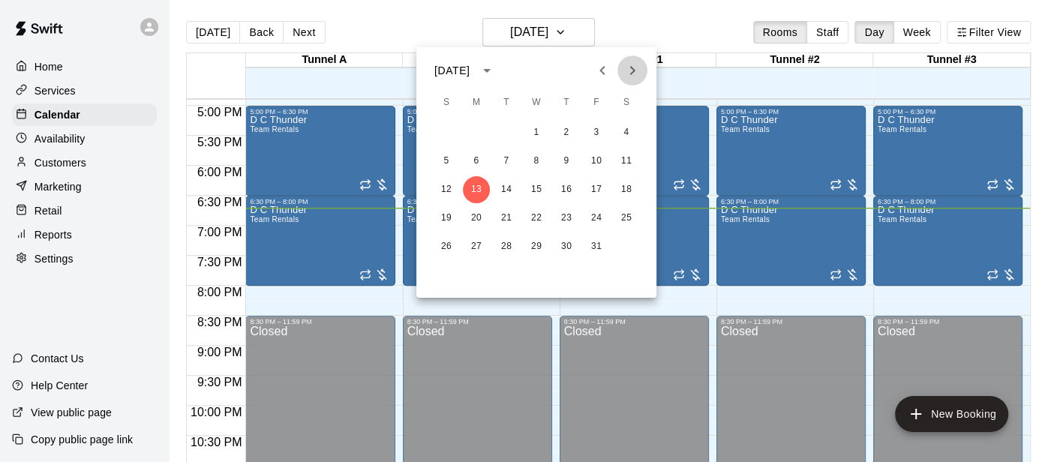
click at [634, 74] on icon "Next month" at bounding box center [632, 70] width 18 height 18
click at [625, 138] on button "1" at bounding box center [626, 132] width 27 height 27
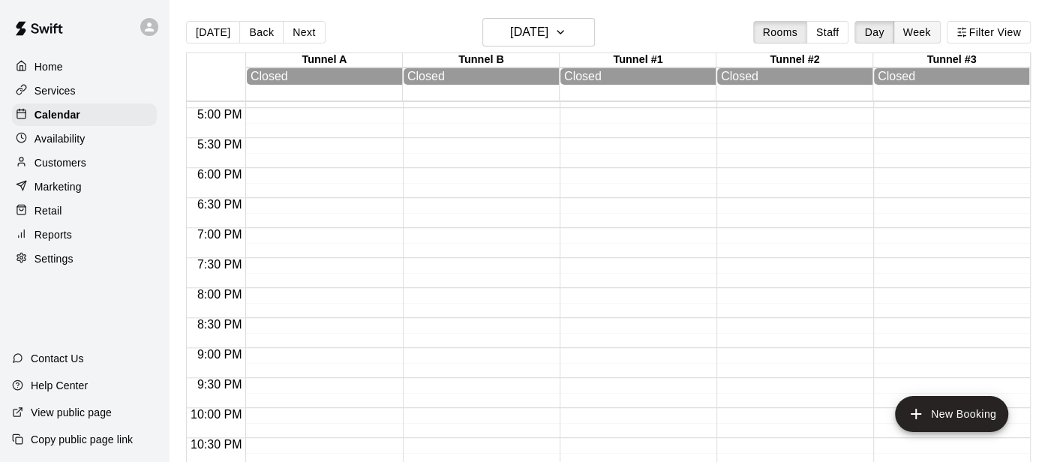
click at [912, 34] on button "Week" at bounding box center [916, 32] width 47 height 22
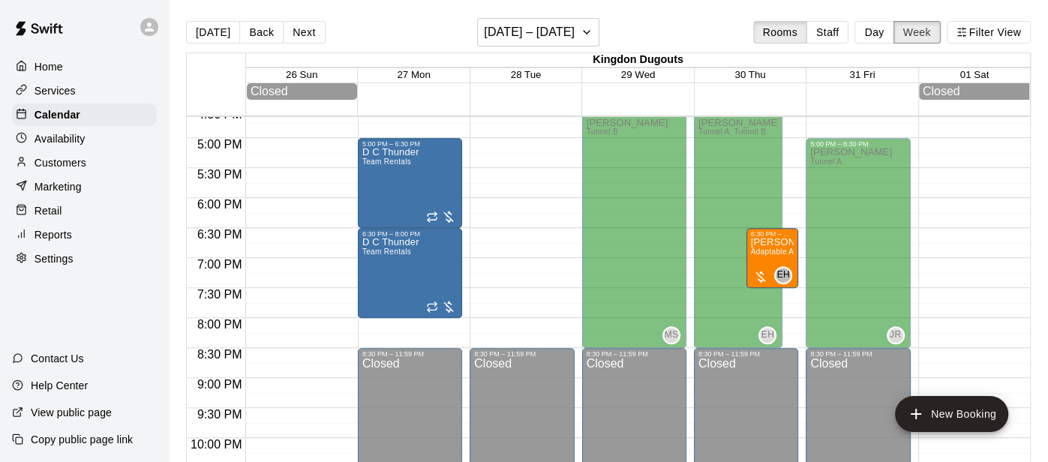
scroll to position [999, 0]
click at [298, 37] on button "Next" at bounding box center [304, 32] width 42 height 22
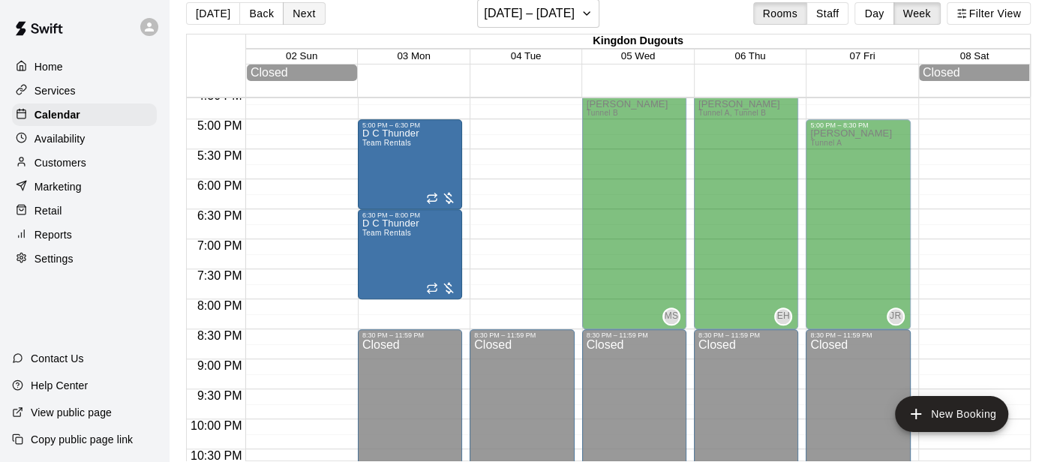
scroll to position [22, 0]
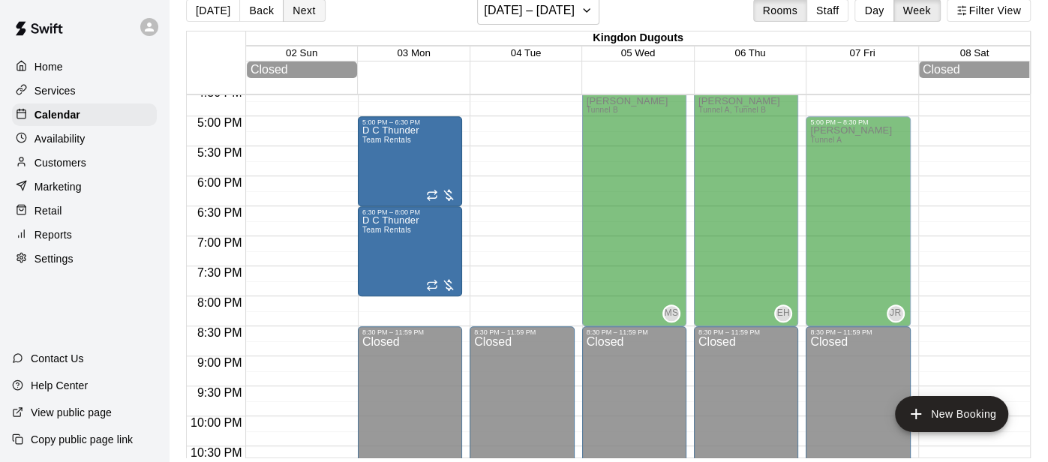
click at [301, 4] on button "Next" at bounding box center [304, 10] width 42 height 22
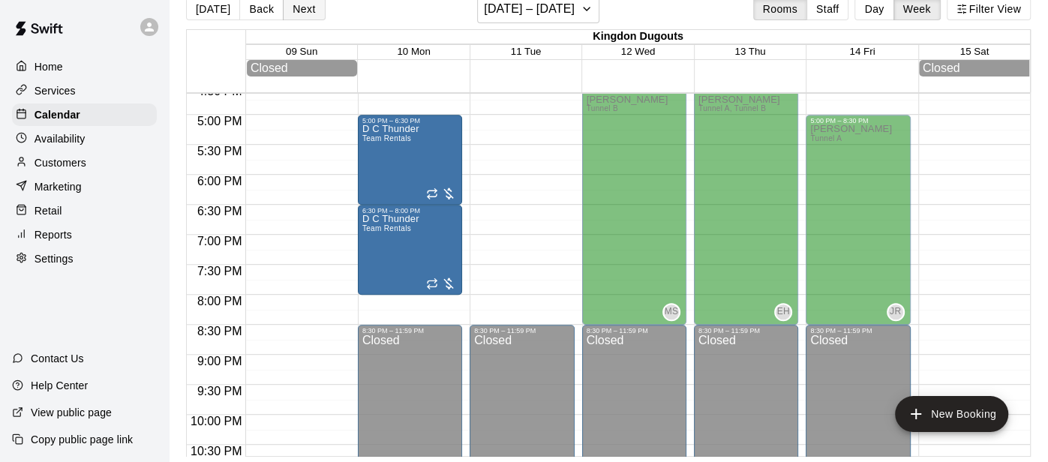
scroll to position [23, 0]
click at [301, 4] on button "Next" at bounding box center [304, 9] width 42 height 22
click at [253, 13] on button "Back" at bounding box center [261, 9] width 44 height 22
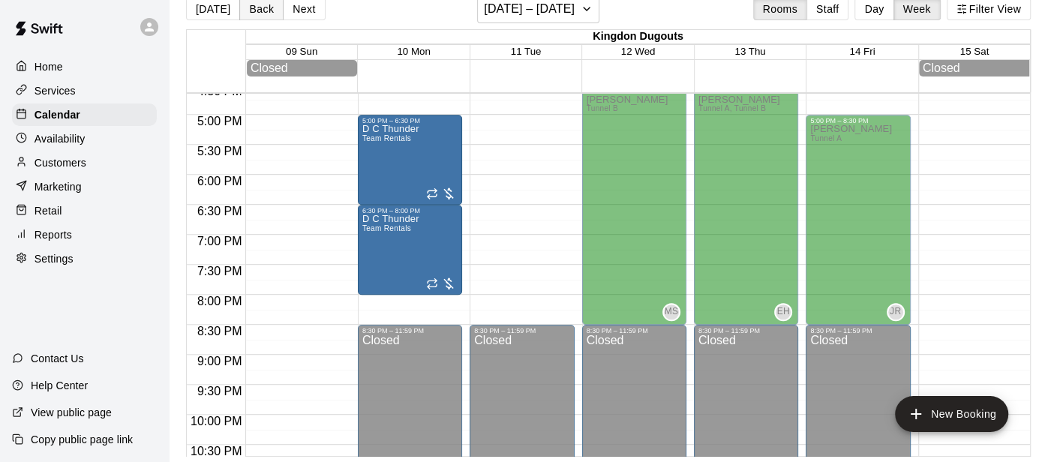
click at [253, 13] on button "Back" at bounding box center [261, 9] width 44 height 22
click at [292, 10] on button "Next" at bounding box center [304, 9] width 42 height 22
click at [255, 13] on button "Back" at bounding box center [261, 9] width 44 height 22
click at [70, 86] on p "Services" at bounding box center [54, 90] width 41 height 15
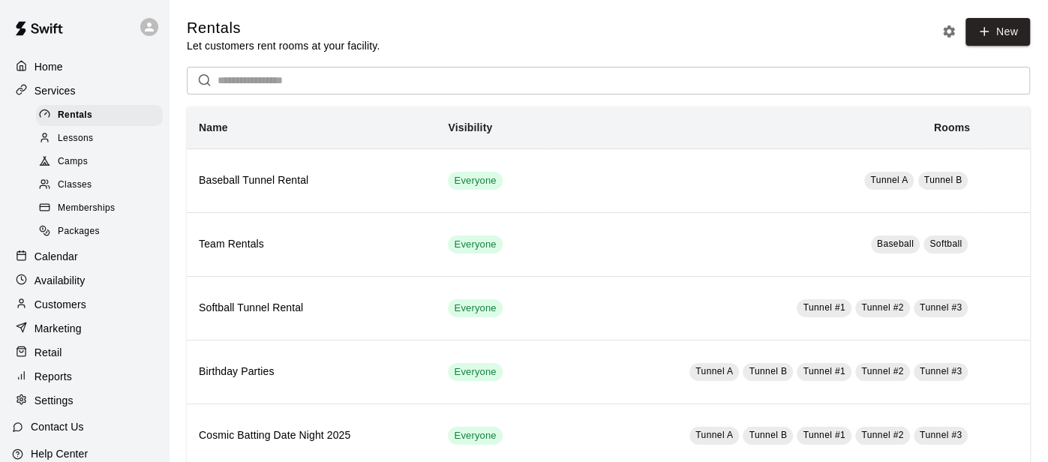
click at [70, 169] on span "Camps" at bounding box center [73, 161] width 30 height 15
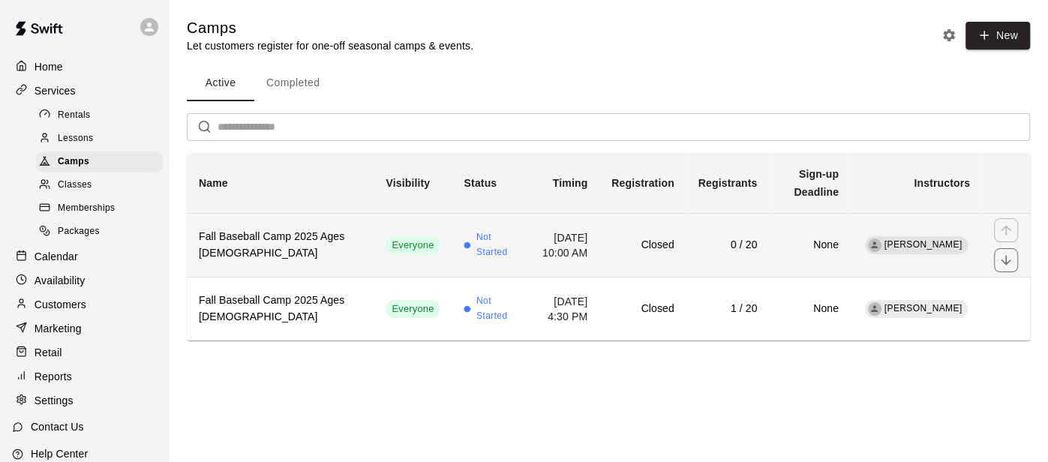
click at [526, 267] on td "[DATE] 10:00 AM" at bounding box center [562, 245] width 73 height 64
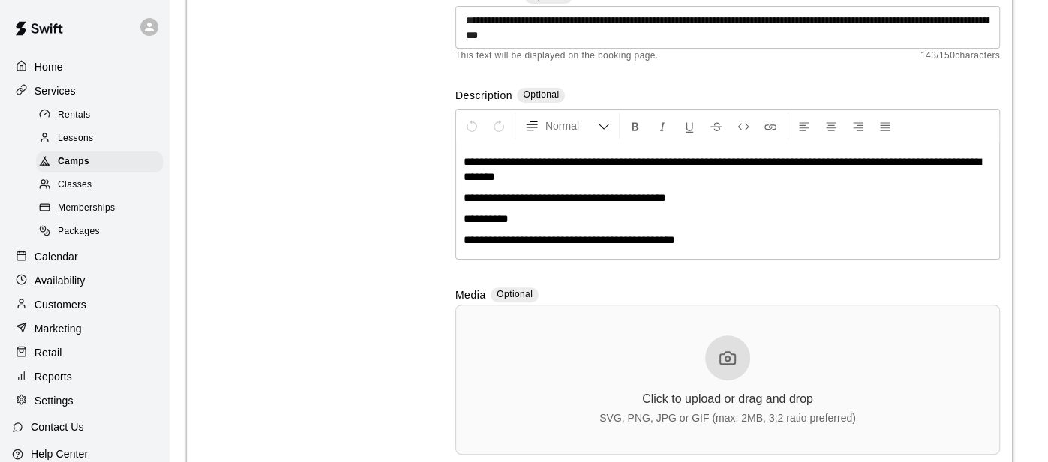
scroll to position [221, 0]
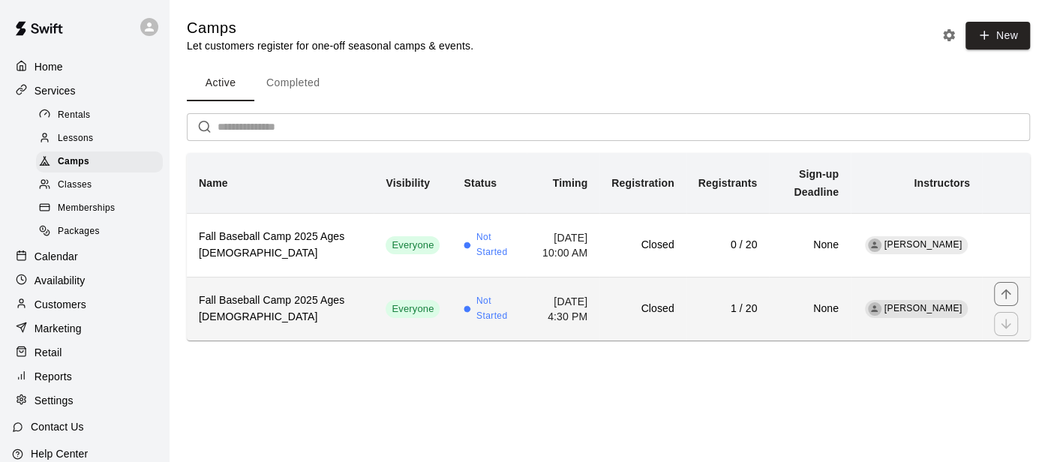
click at [650, 307] on h6 "Closed" at bounding box center [642, 309] width 62 height 16
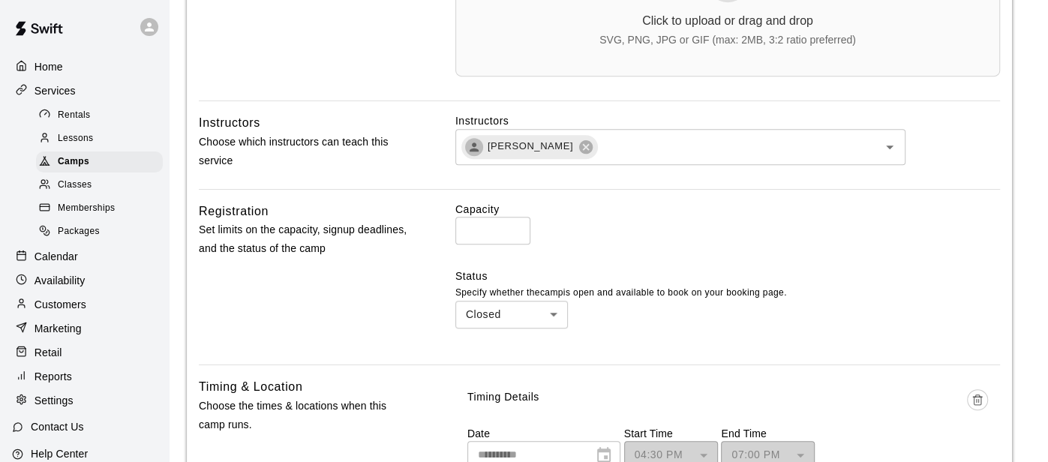
scroll to position [592, 0]
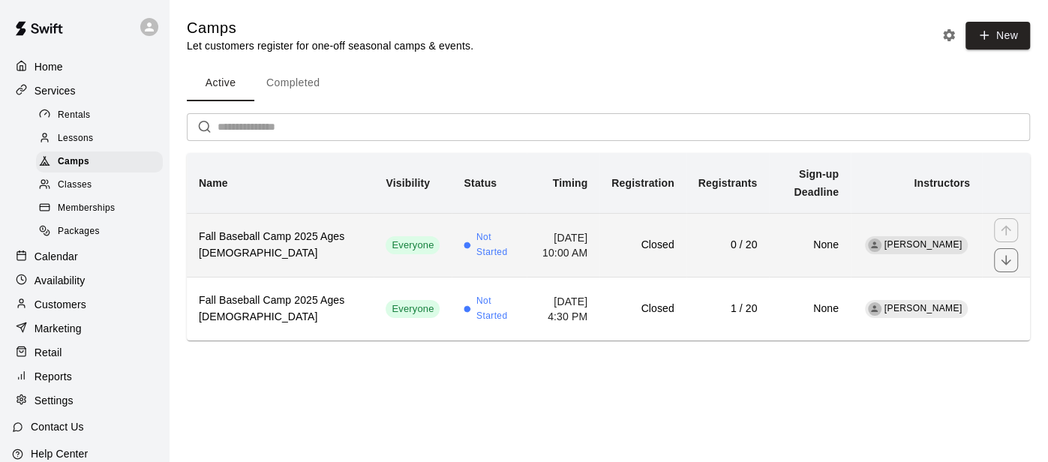
click at [477, 226] on td "Not Started" at bounding box center [488, 245] width 75 height 64
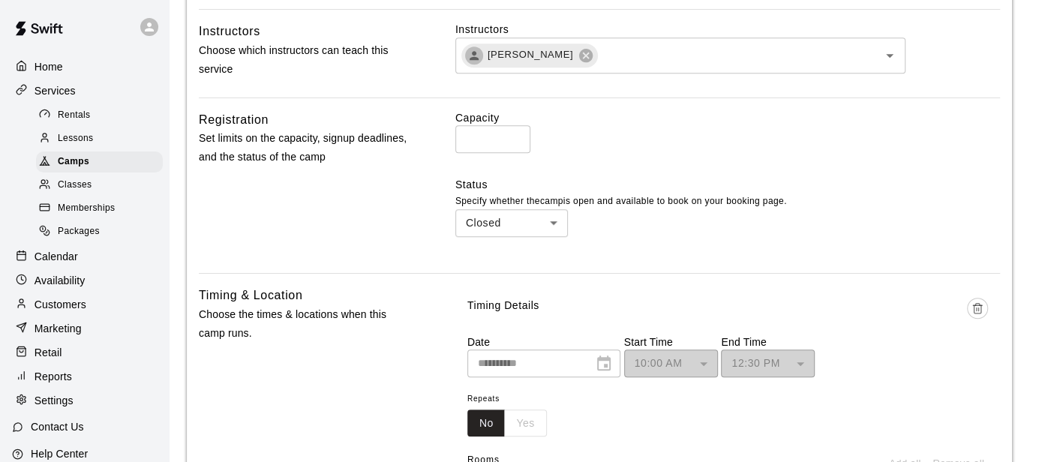
scroll to position [685, 0]
